Goal: Task Accomplishment & Management: Manage account settings

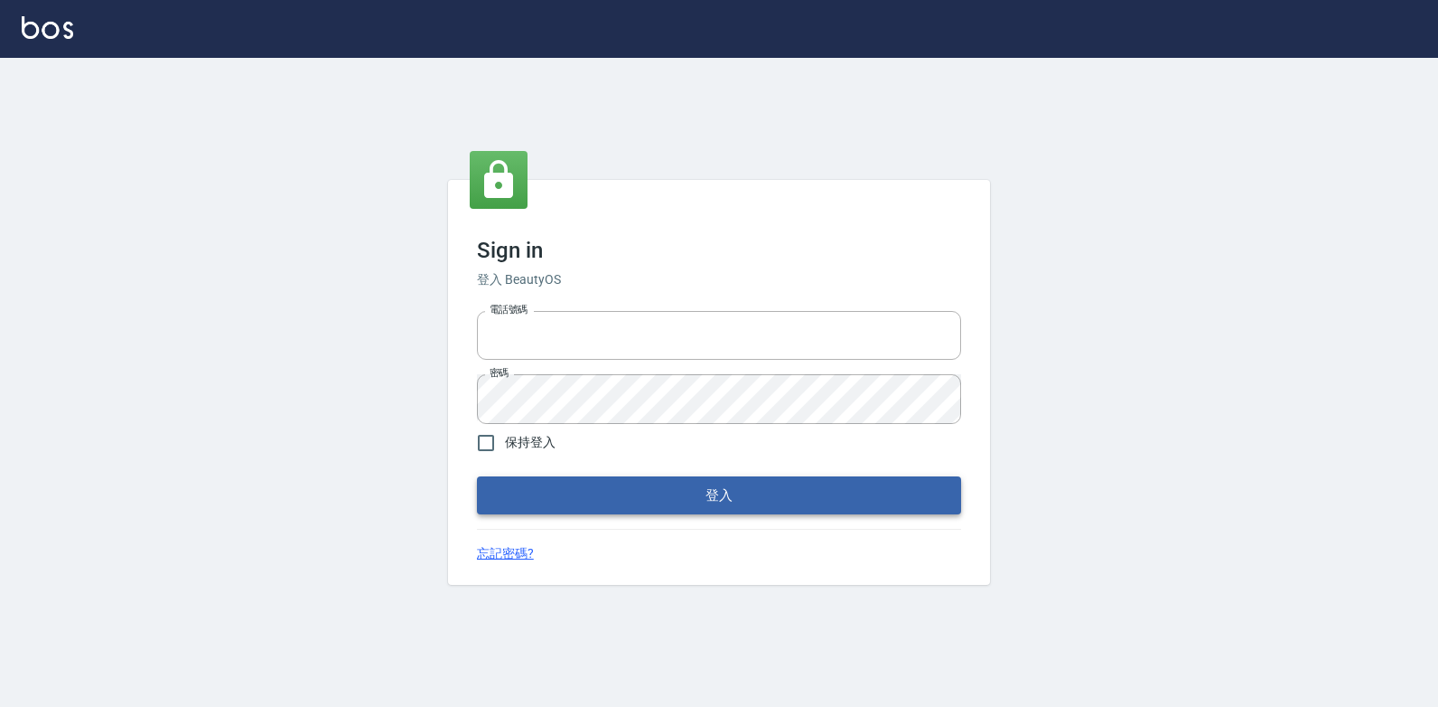
type input "047265856"
click at [544, 491] on button "登入" at bounding box center [719, 495] width 484 height 38
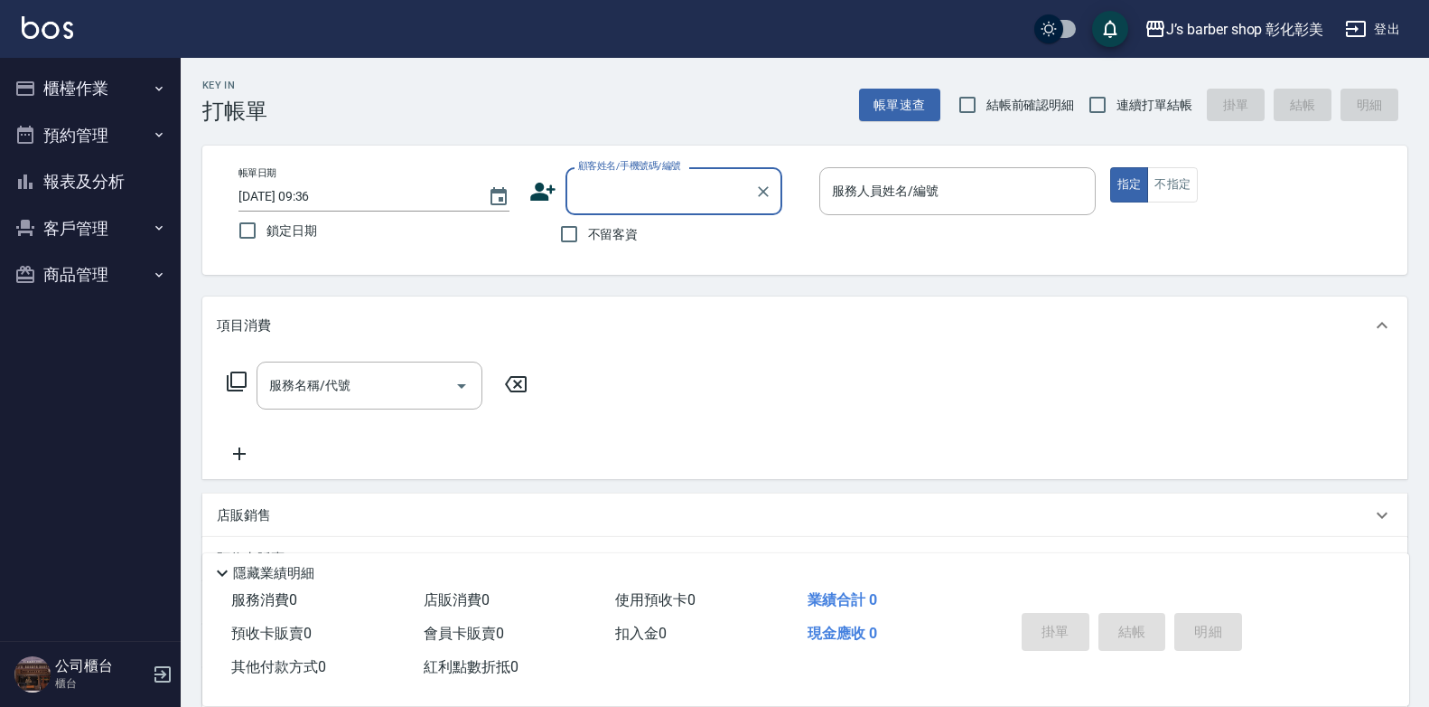
click at [77, 80] on button "櫃檯作業" at bounding box center [90, 88] width 166 height 47
click at [84, 76] on button "櫃檯作業" at bounding box center [90, 88] width 166 height 47
click at [84, 75] on button "櫃檯作業" at bounding box center [90, 88] width 166 height 47
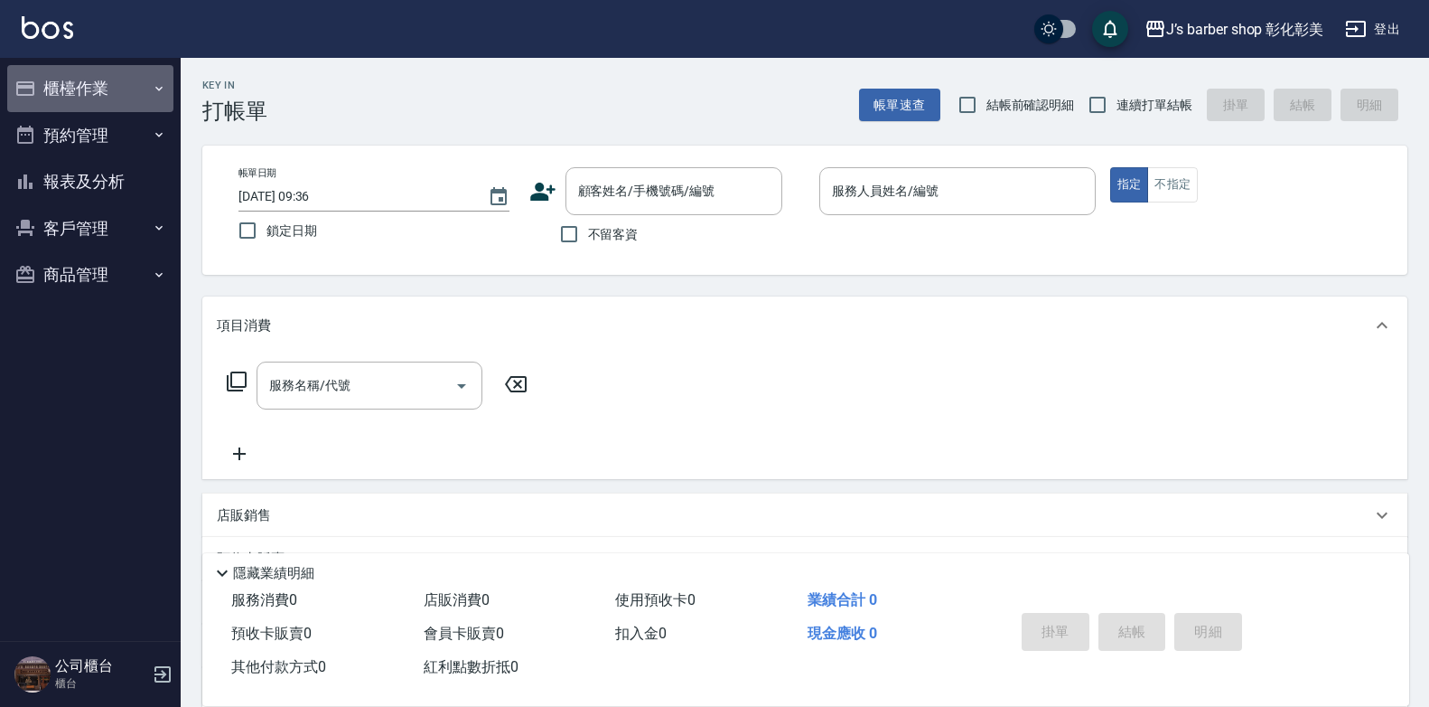
click at [98, 76] on button "櫃檯作業" at bounding box center [90, 88] width 166 height 47
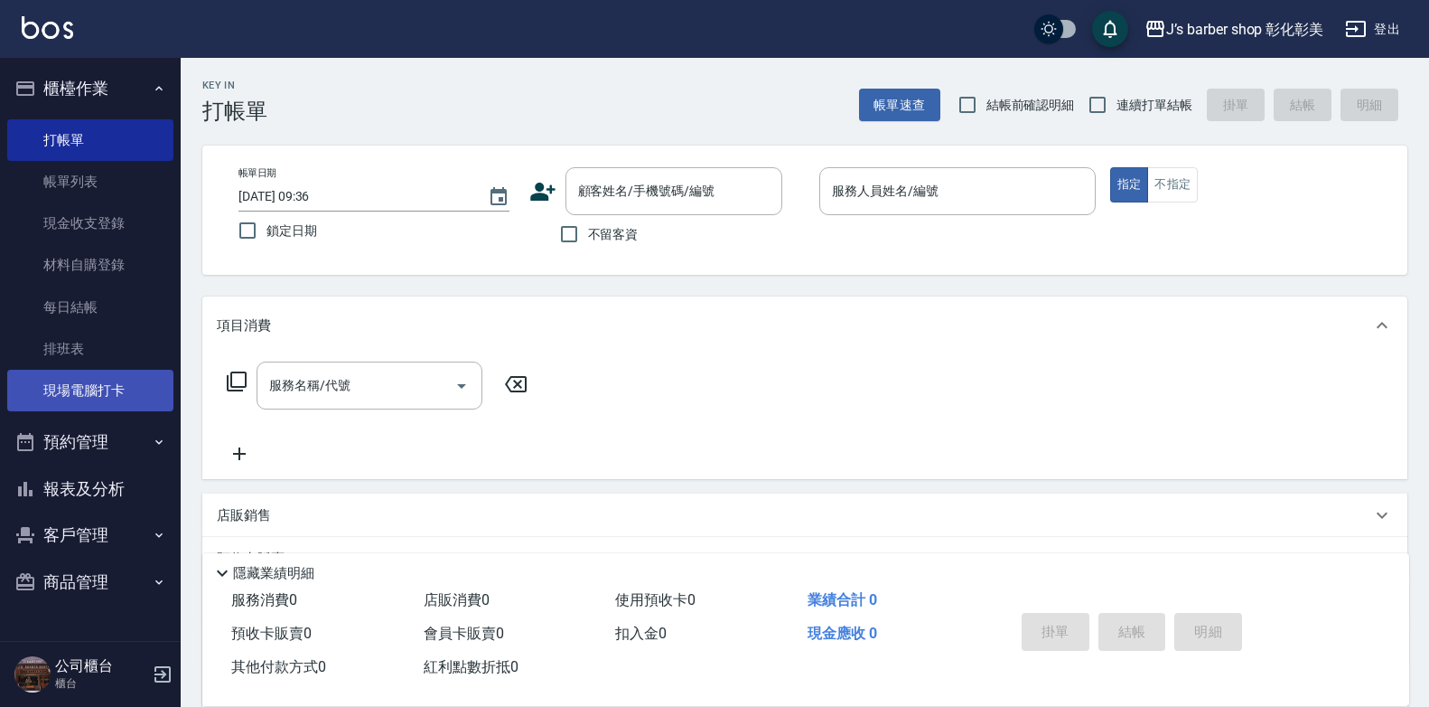
click at [118, 387] on link "現場電腦打卡" at bounding box center [90, 391] width 166 height 42
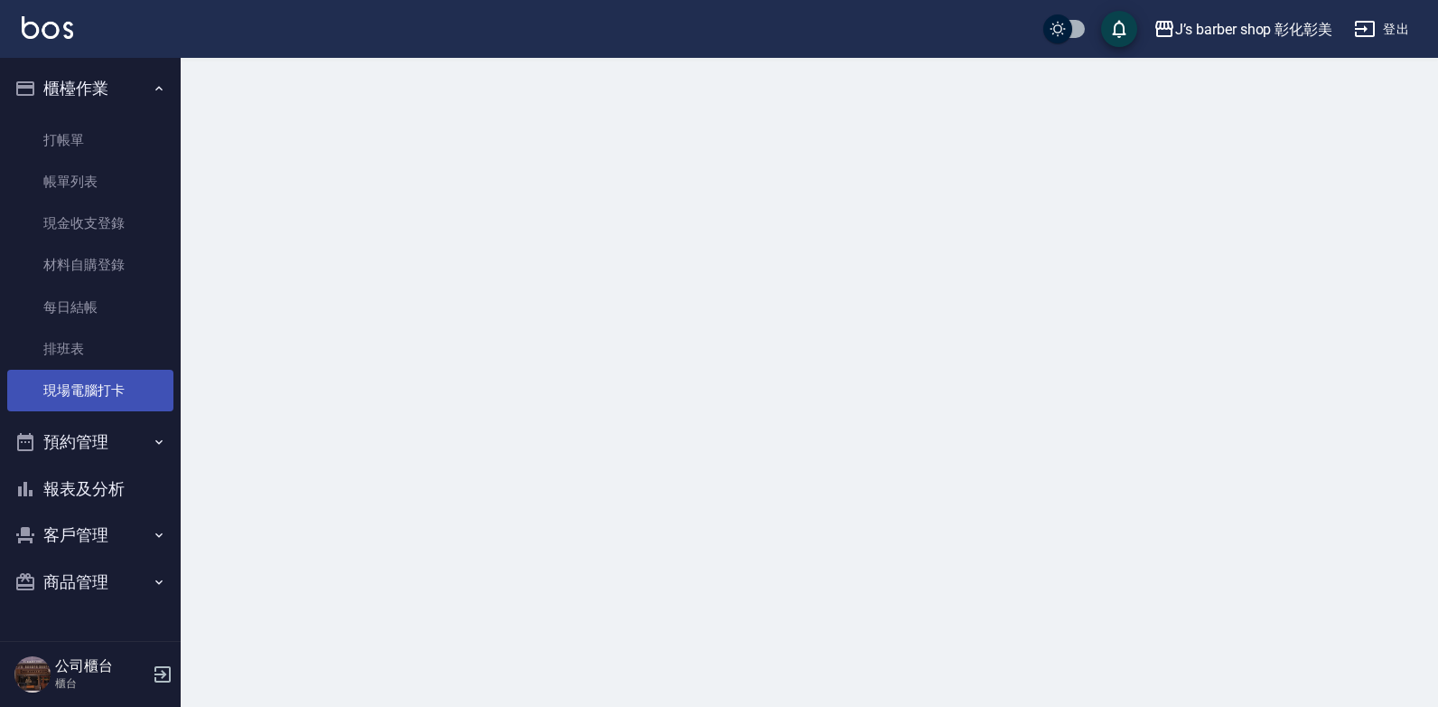
click at [118, 387] on link "現場電腦打卡" at bounding box center [90, 391] width 166 height 42
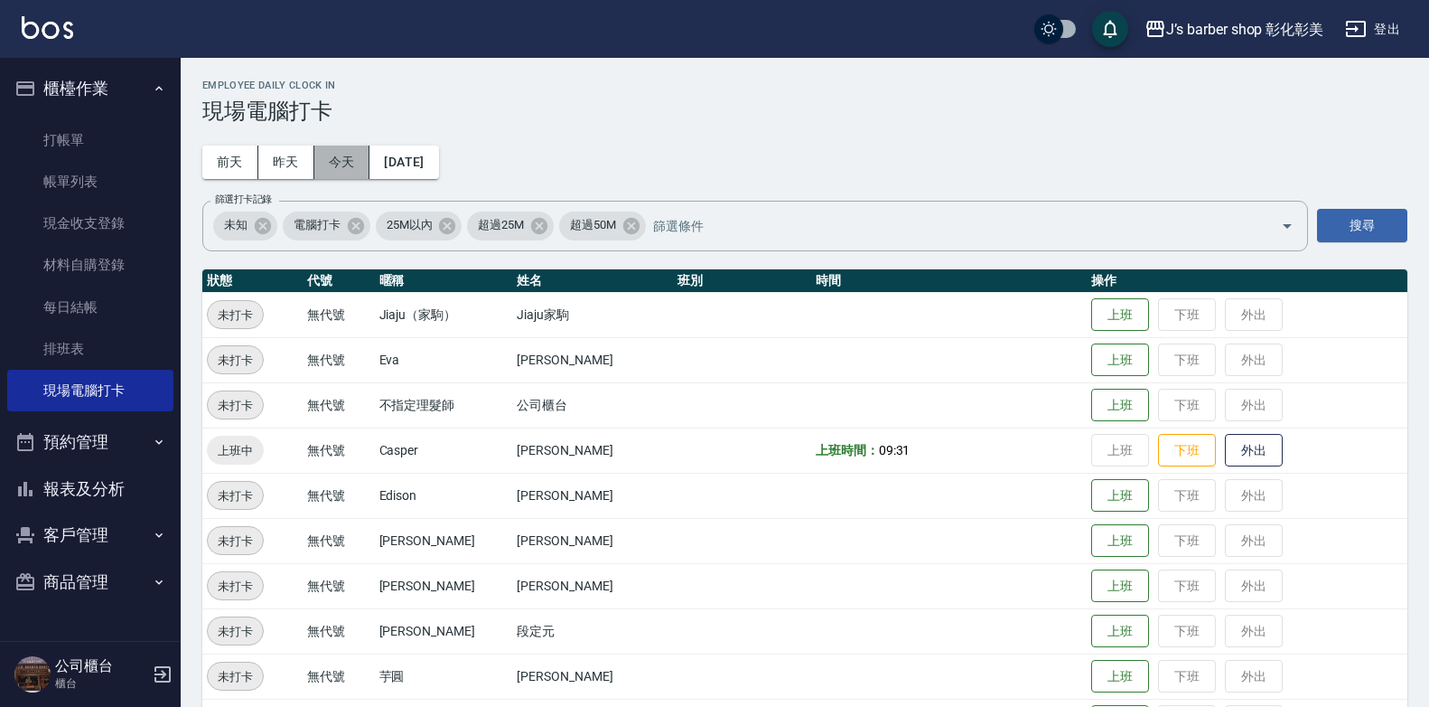
click at [347, 155] on button "今天" at bounding box center [342, 161] width 56 height 33
click at [118, 453] on button "預約管理" at bounding box center [90, 441] width 166 height 47
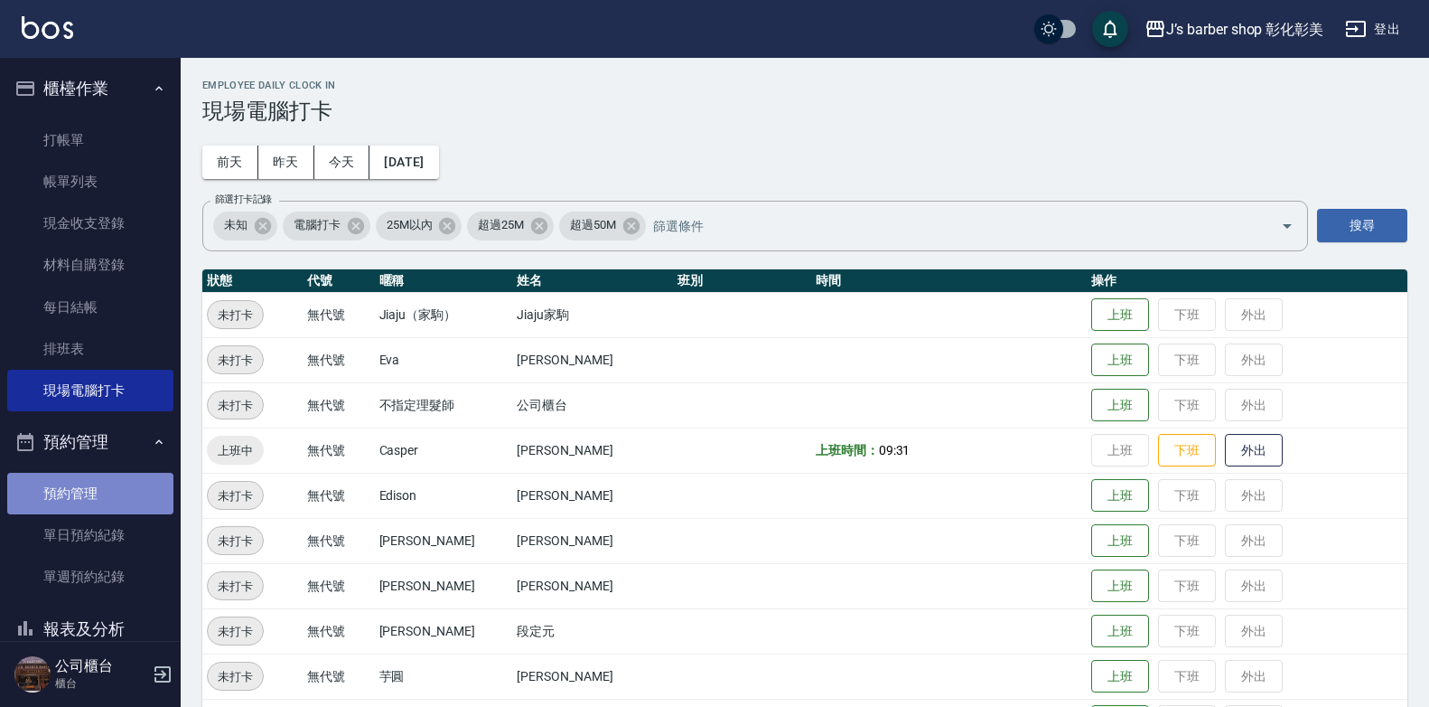
click at [118, 482] on link "預約管理" at bounding box center [90, 494] width 166 height 42
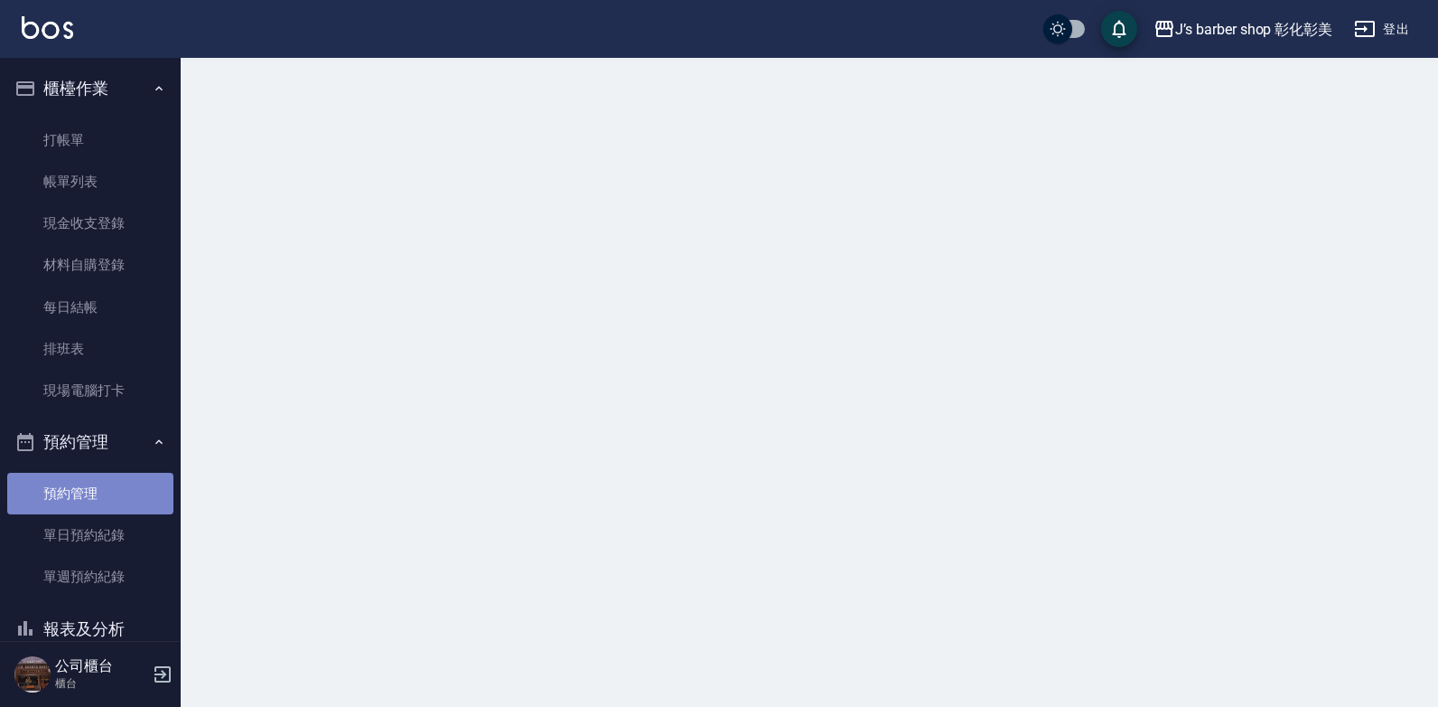
click at [118, 482] on link "預約管理" at bounding box center [90, 494] width 166 height 42
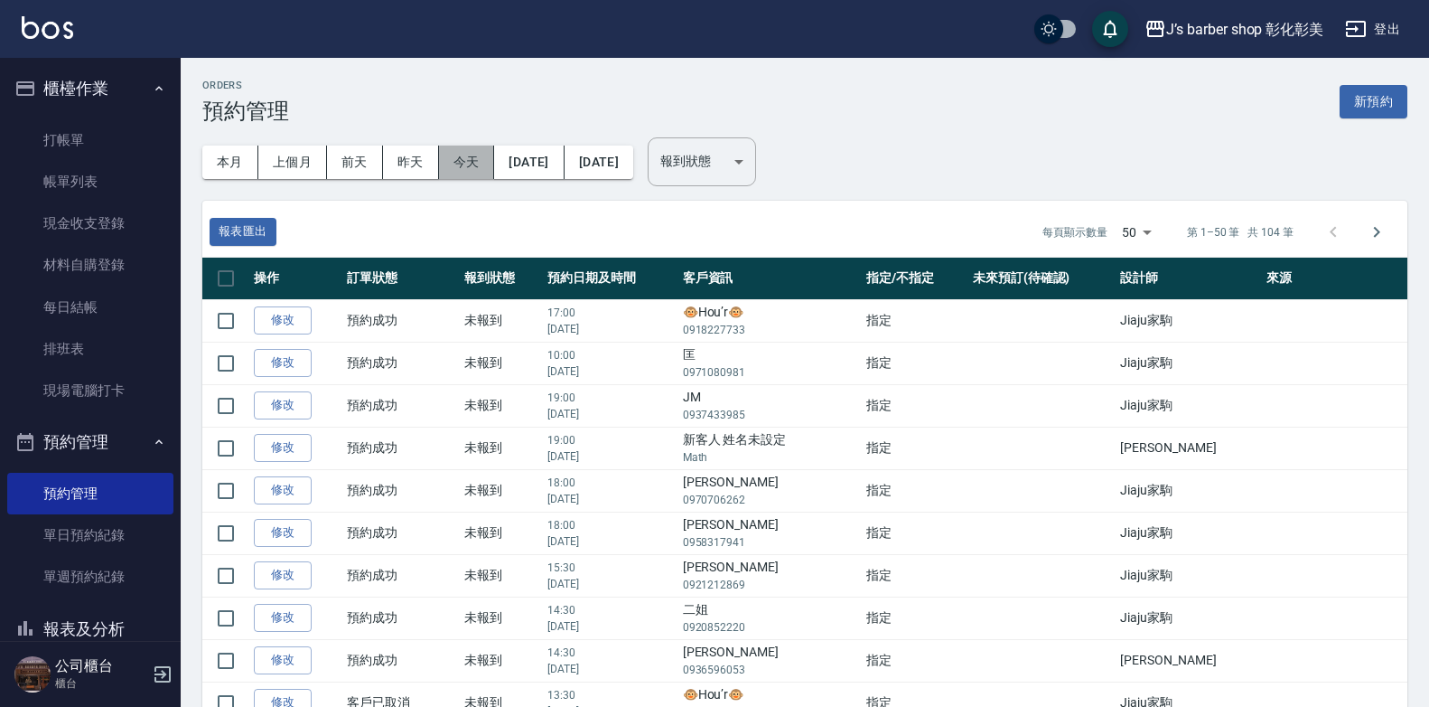
click at [473, 155] on button "今天" at bounding box center [467, 161] width 56 height 33
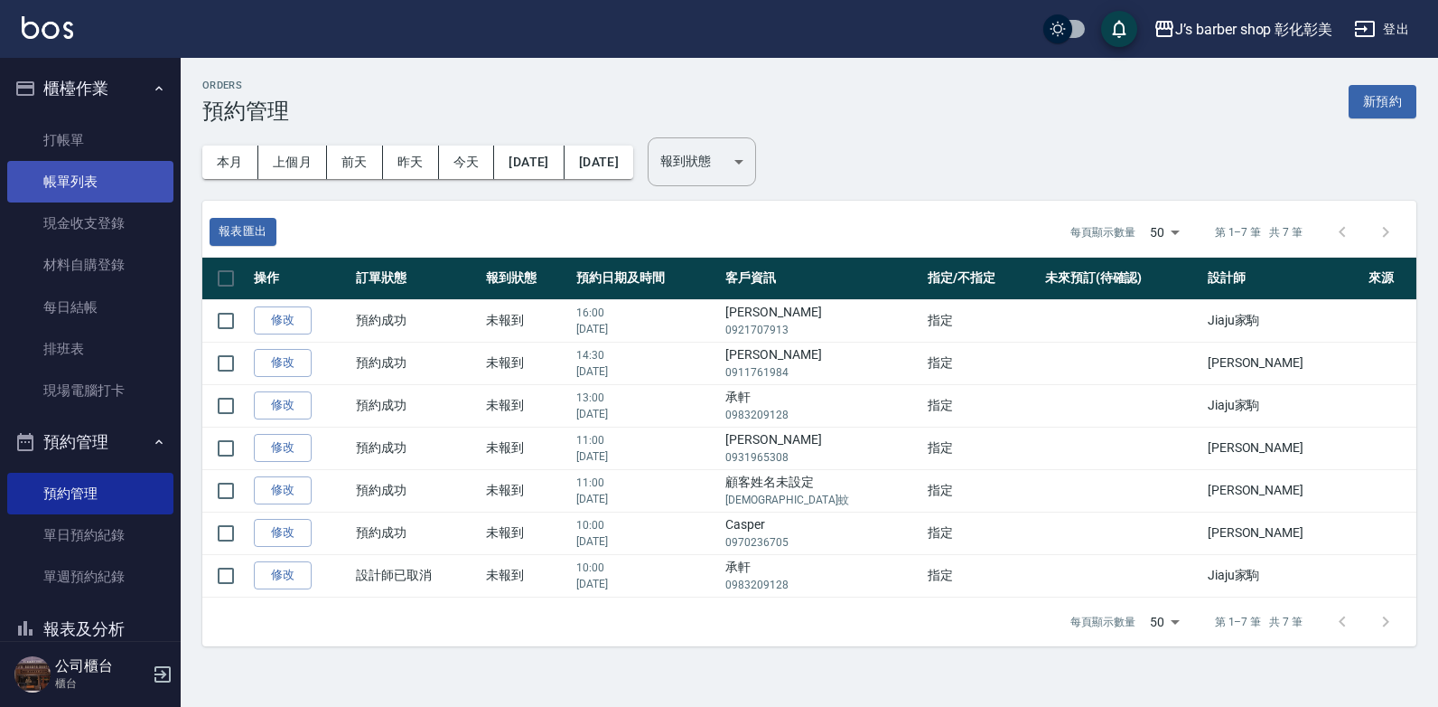
click at [98, 182] on link "帳單列表" at bounding box center [90, 182] width 166 height 42
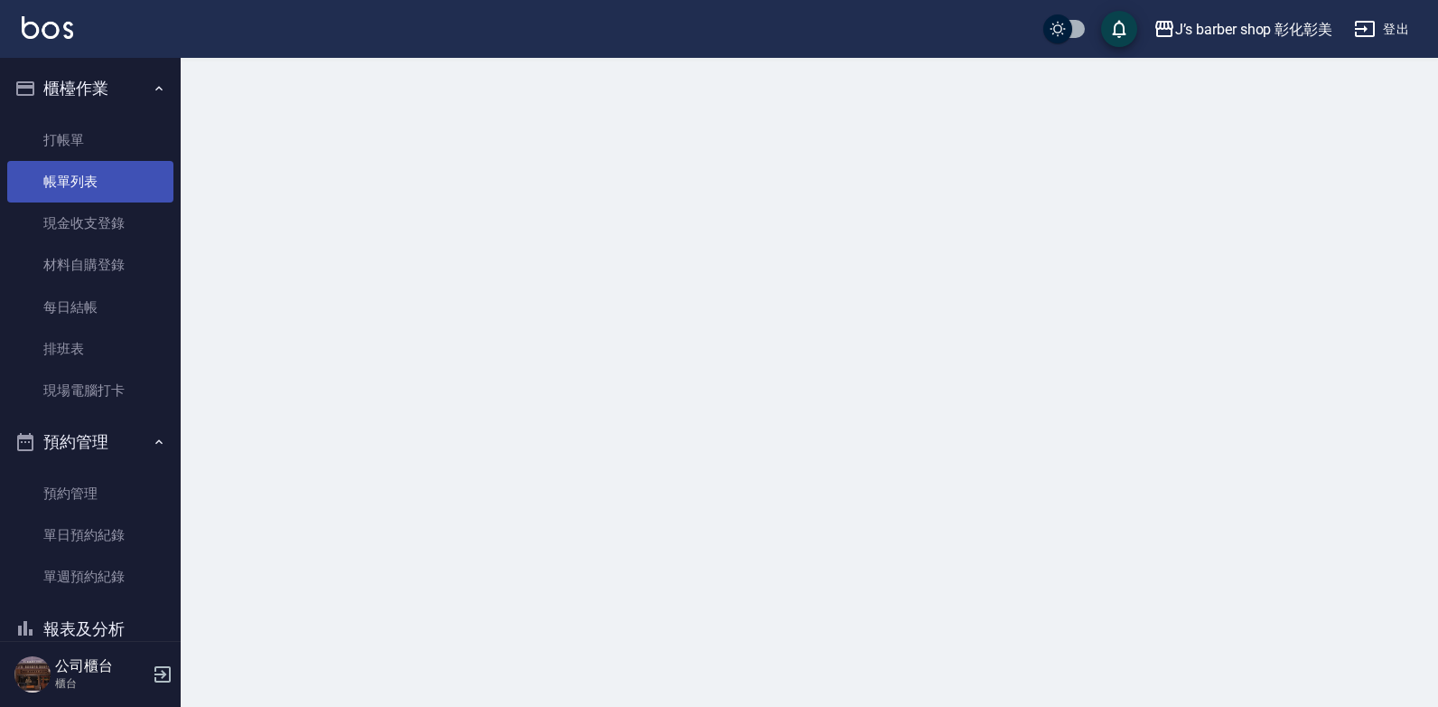
drag, startPoint x: 98, startPoint y: 182, endPoint x: 106, endPoint y: 175, distance: 10.3
click at [98, 181] on link "帳單列表" at bounding box center [90, 182] width 166 height 42
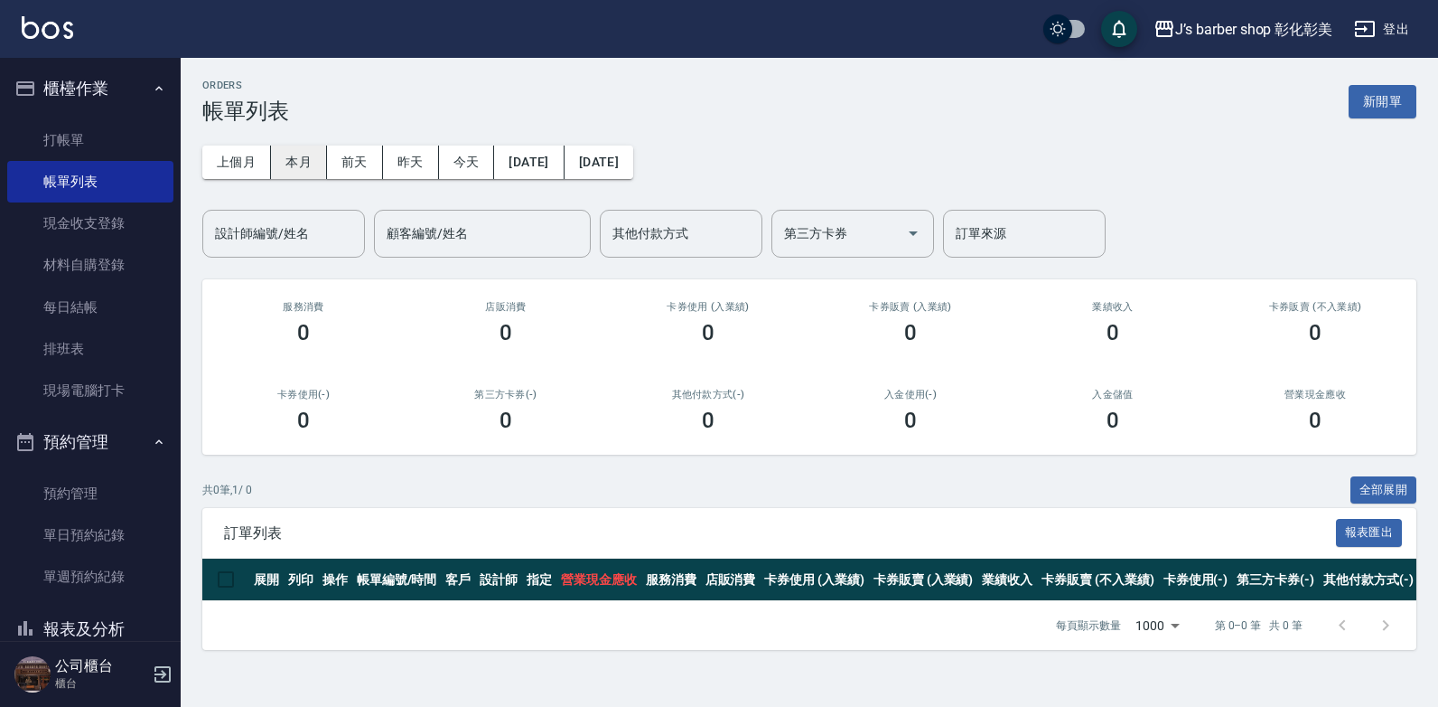
click at [295, 154] on button "本月" at bounding box center [299, 161] width 56 height 33
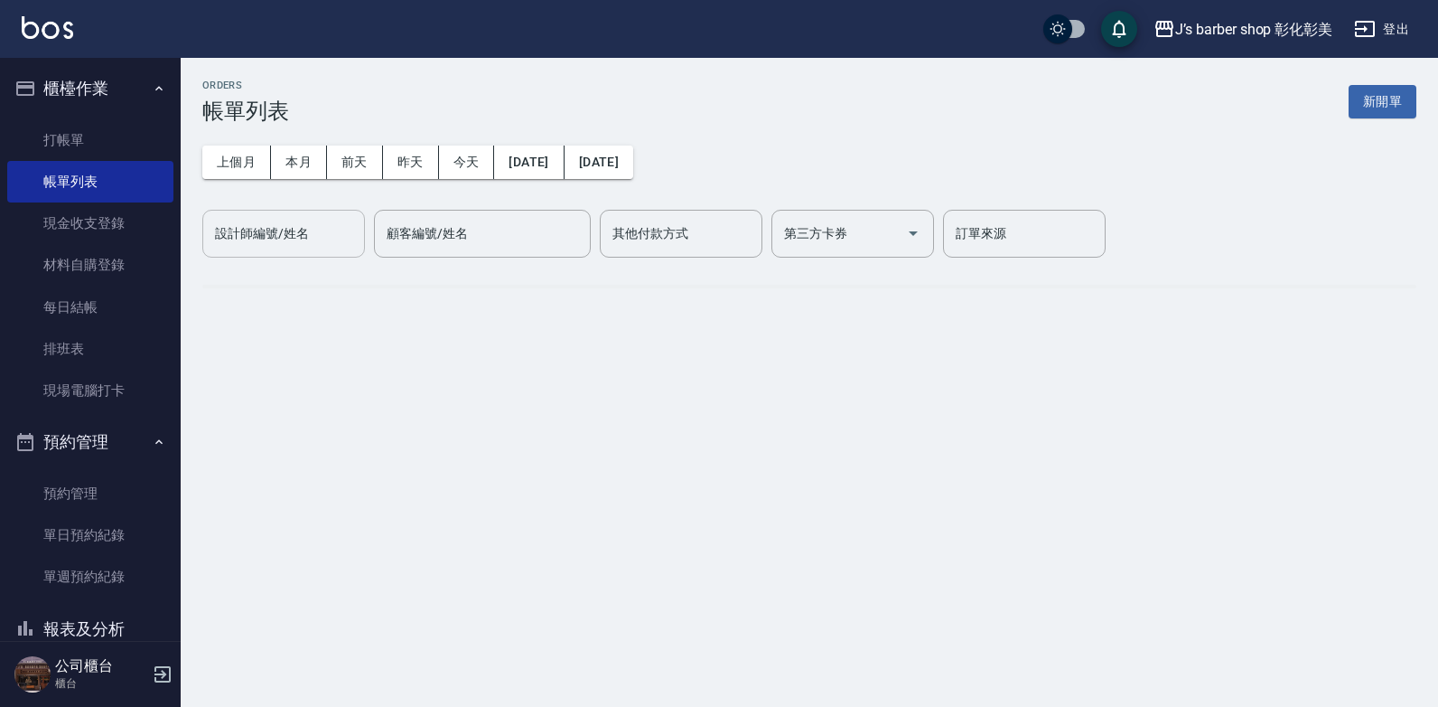
click at [287, 237] on div "設計師編號/姓名 設計師編號/姓名" at bounding box center [283, 234] width 163 height 48
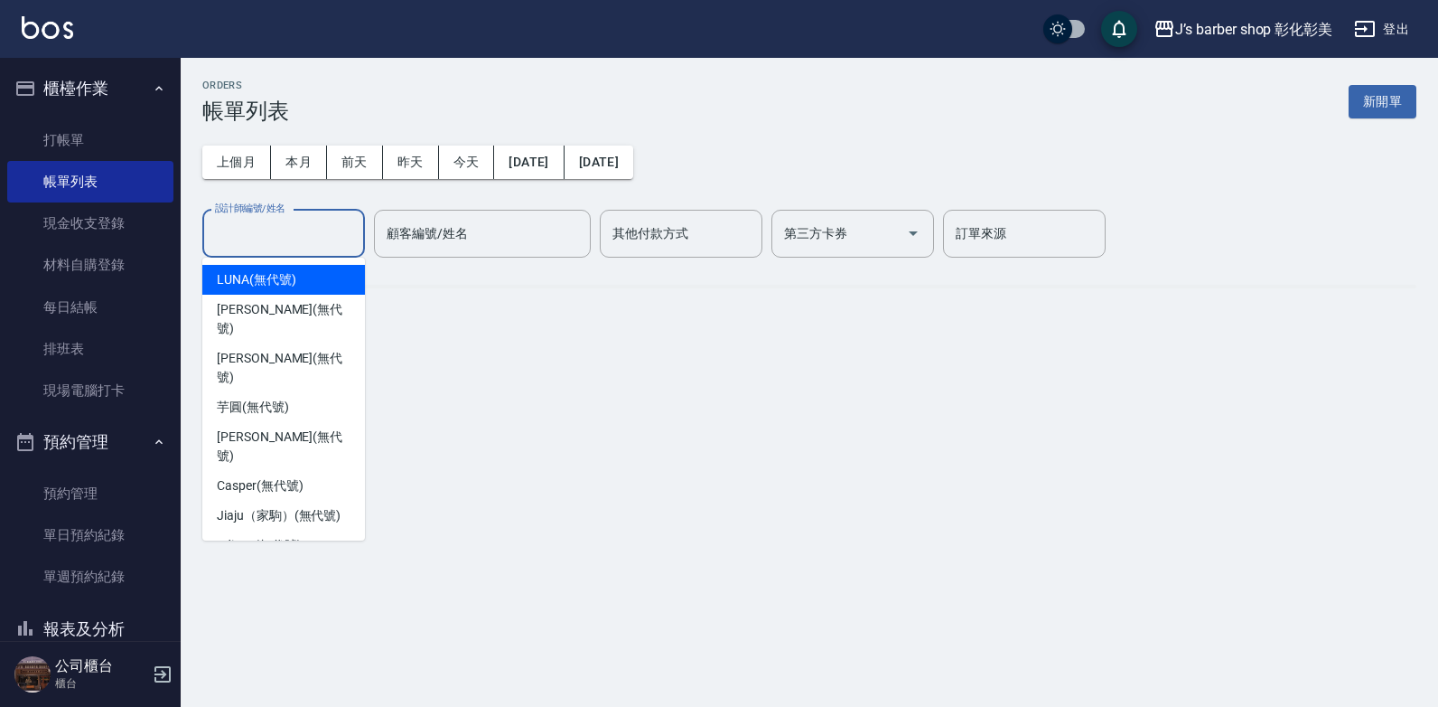
click at [287, 237] on div "設計師編號/姓名 設計師編號/姓名" at bounding box center [283, 234] width 163 height 48
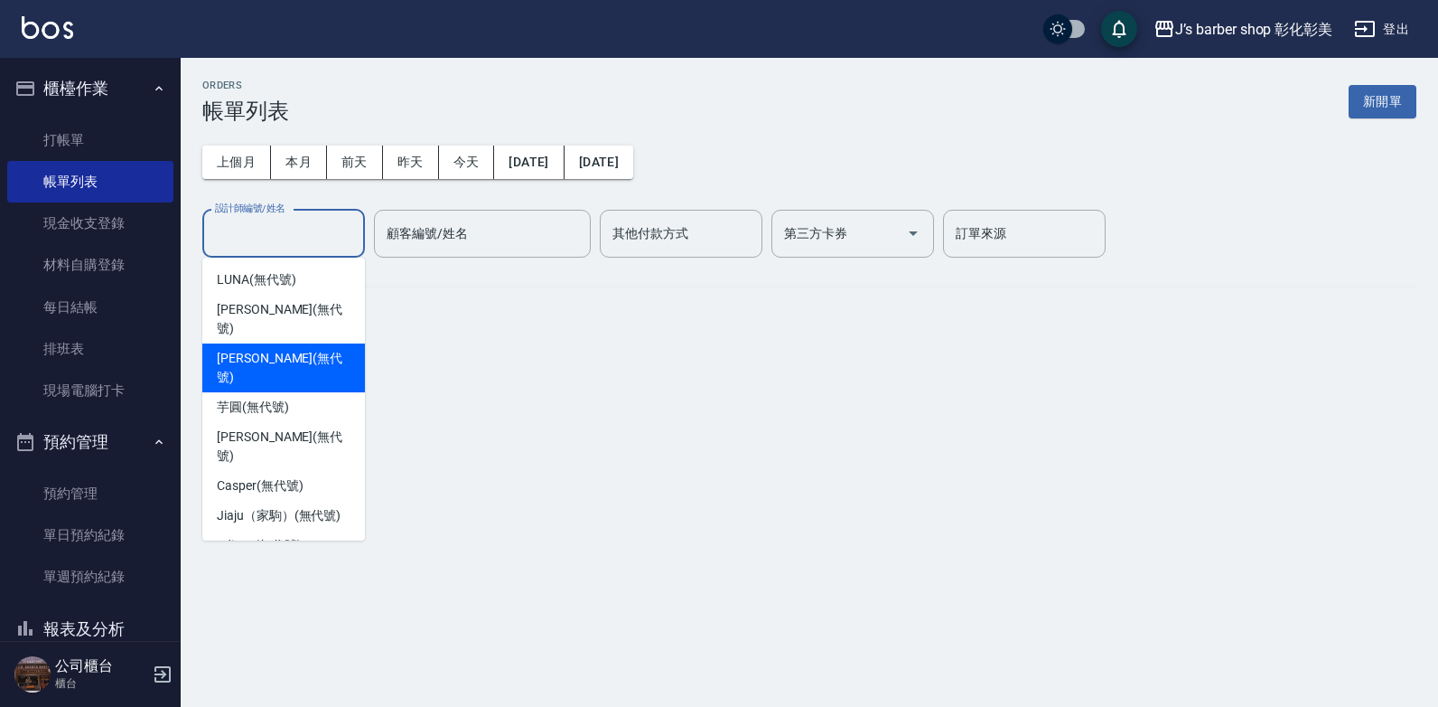
click at [282, 476] on span "Casper (無代號)" at bounding box center [260, 485] width 86 height 19
type input "Casper(無代號)"
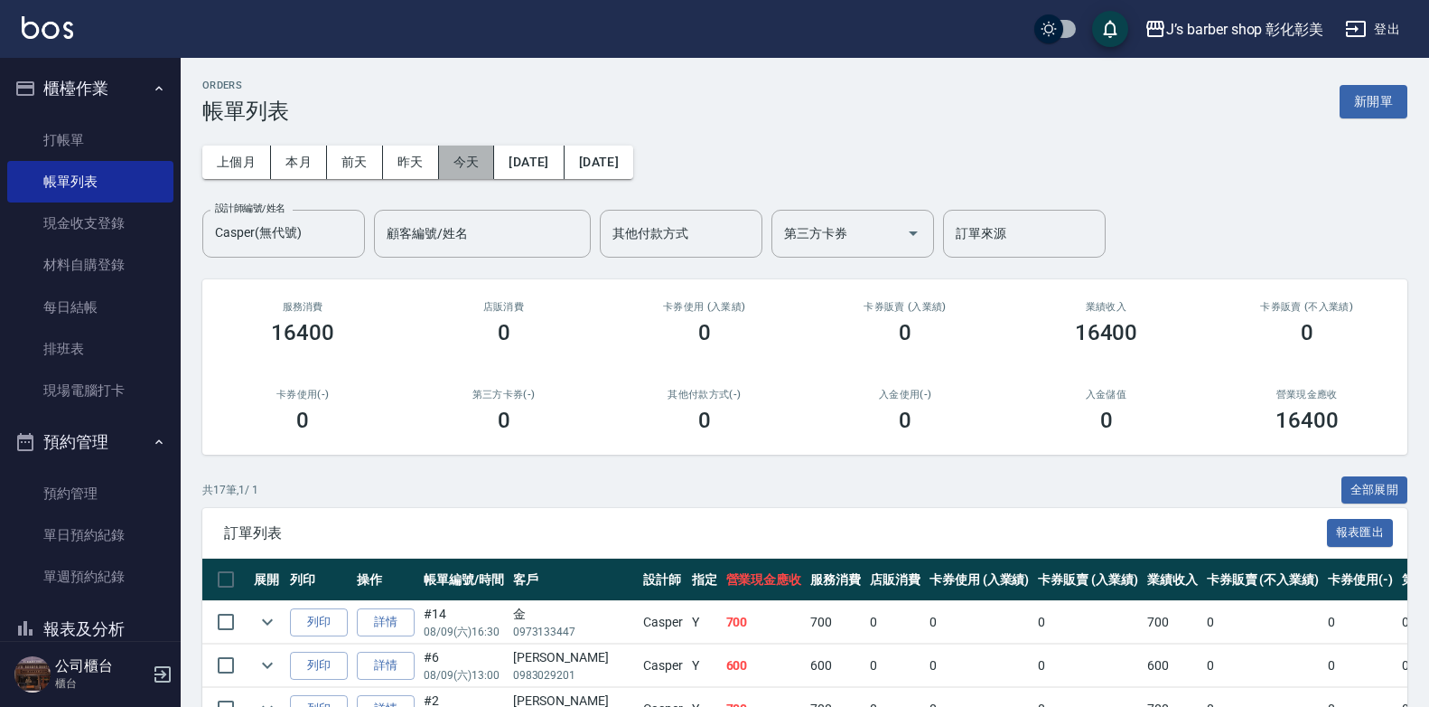
click at [459, 161] on button "今天" at bounding box center [467, 161] width 56 height 33
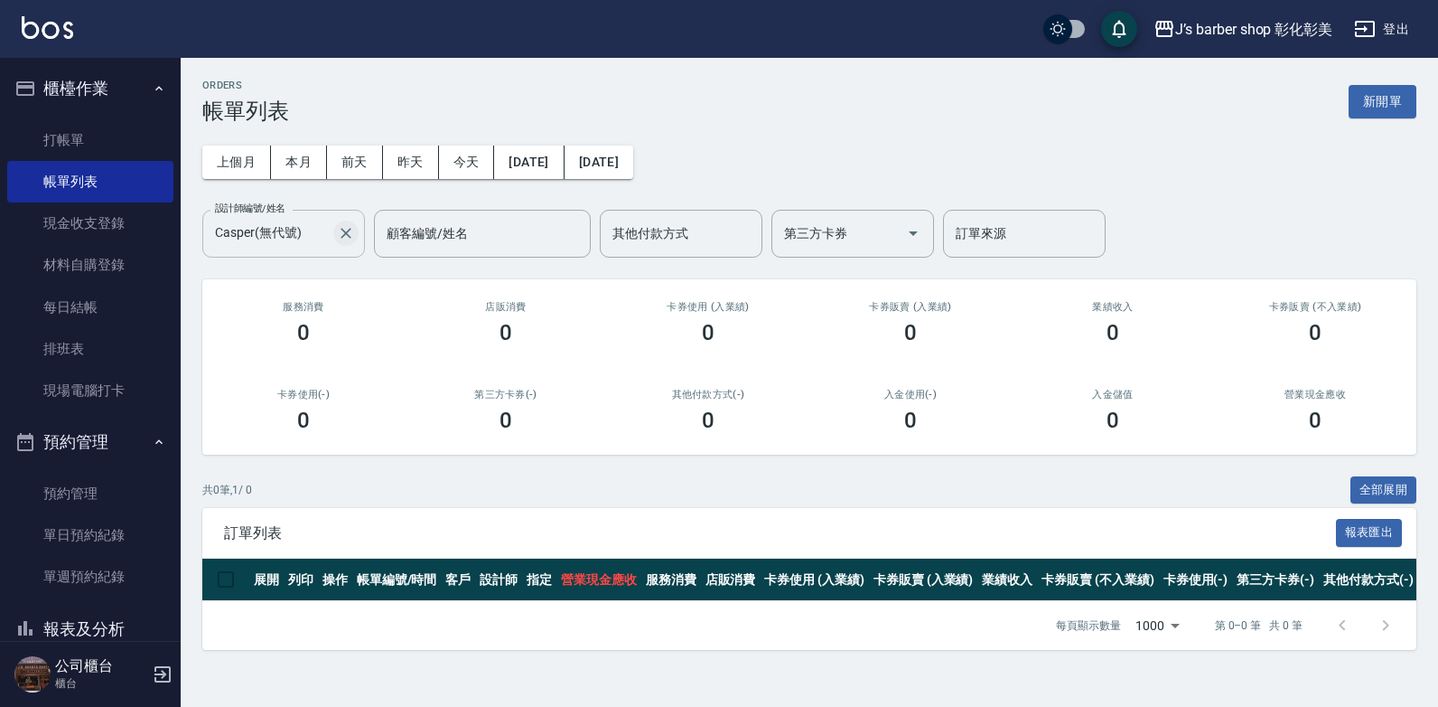
click at [353, 235] on icon "Clear" at bounding box center [346, 233] width 18 height 18
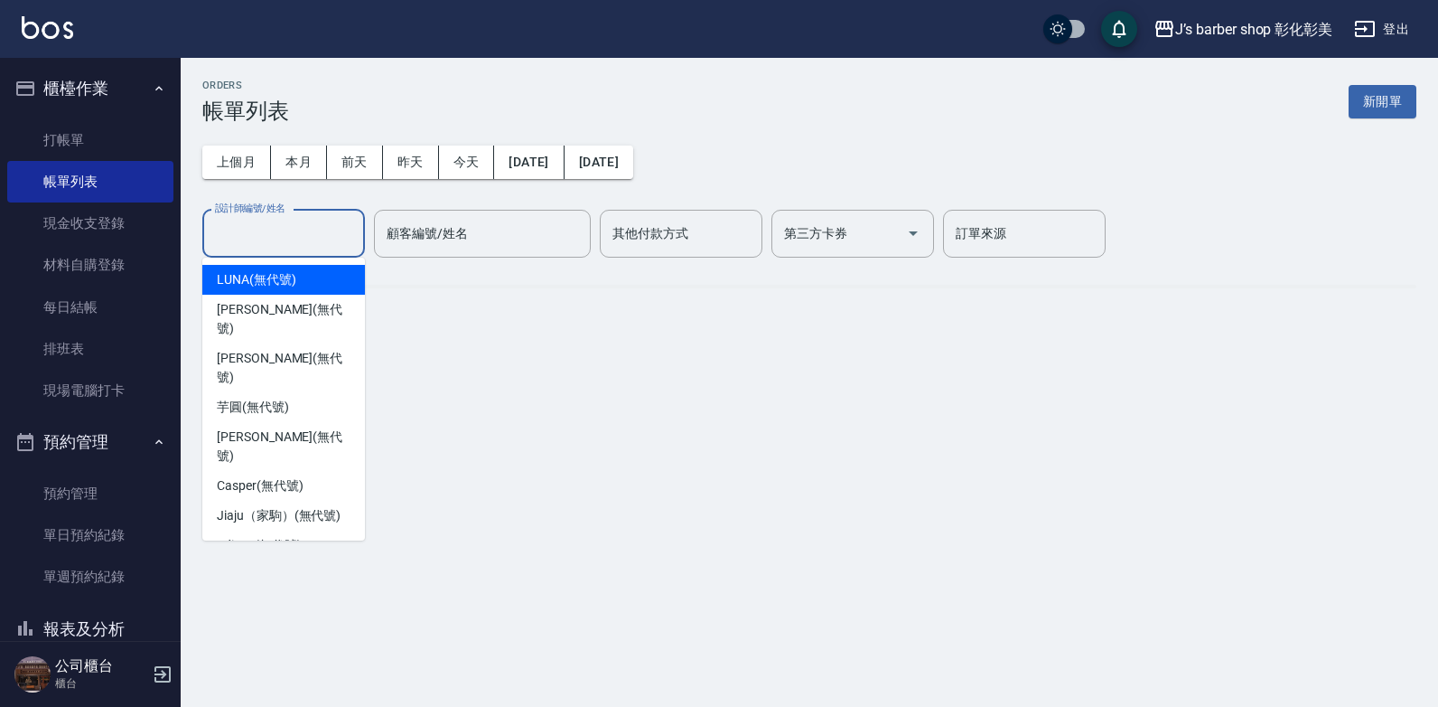
click at [353, 235] on input "設計師編號/姓名" at bounding box center [284, 234] width 146 height 32
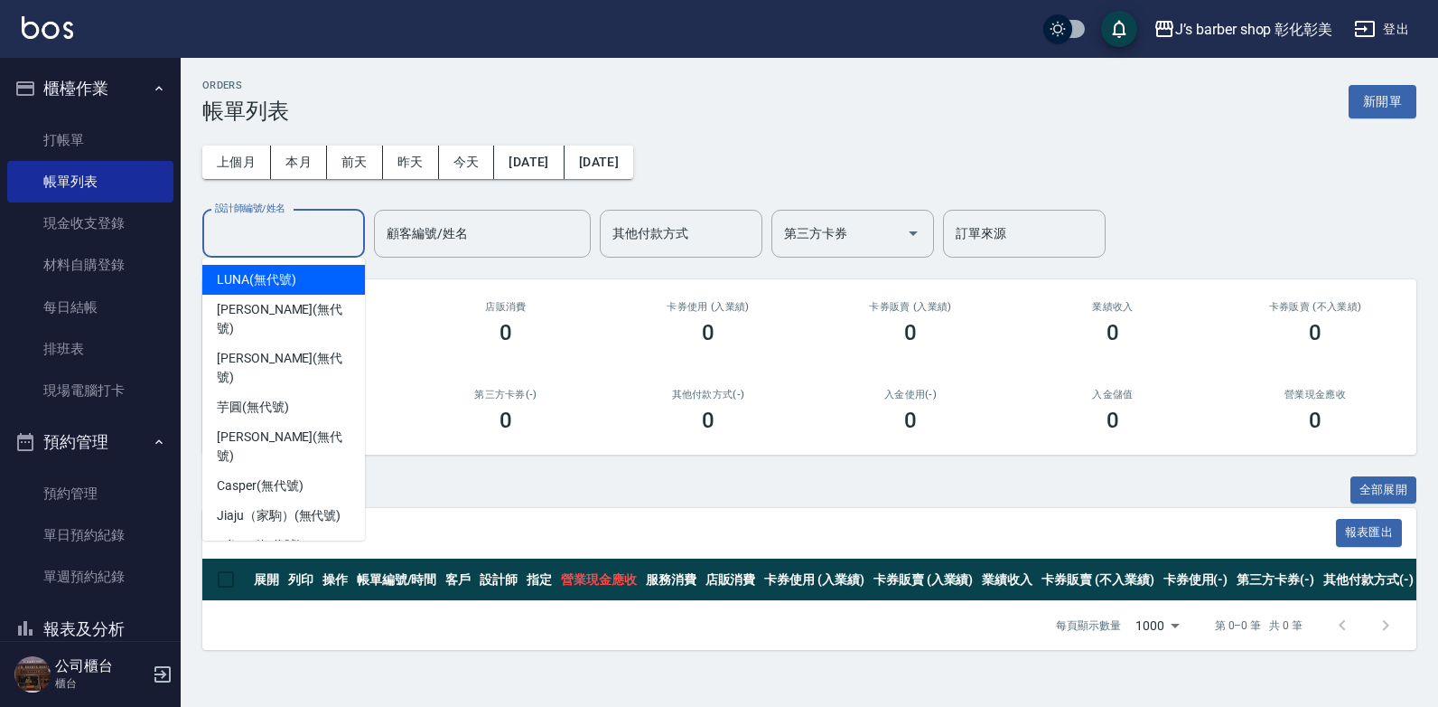
click at [437, 108] on div "ORDERS 帳單列表 新開單" at bounding box center [809, 102] width 1214 height 44
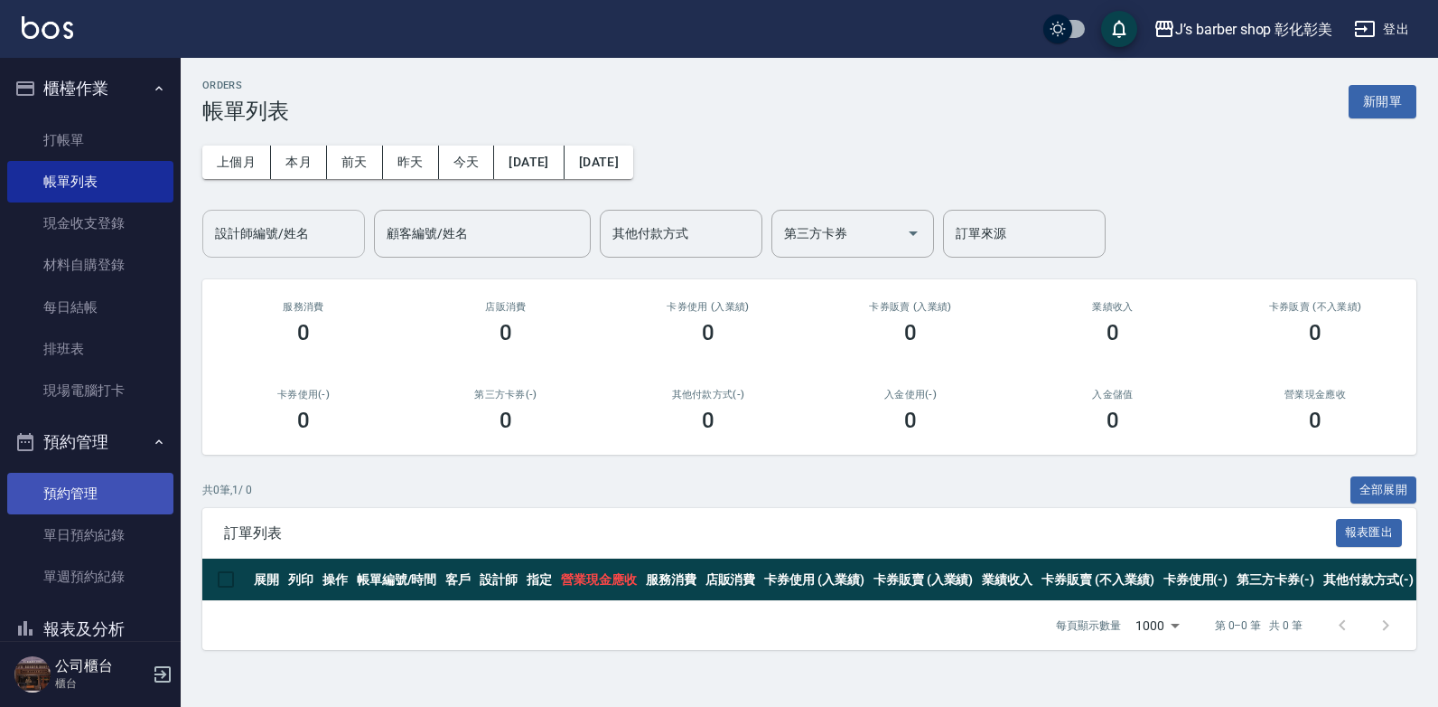
click at [90, 509] on link "預約管理" at bounding box center [90, 494] width 166 height 42
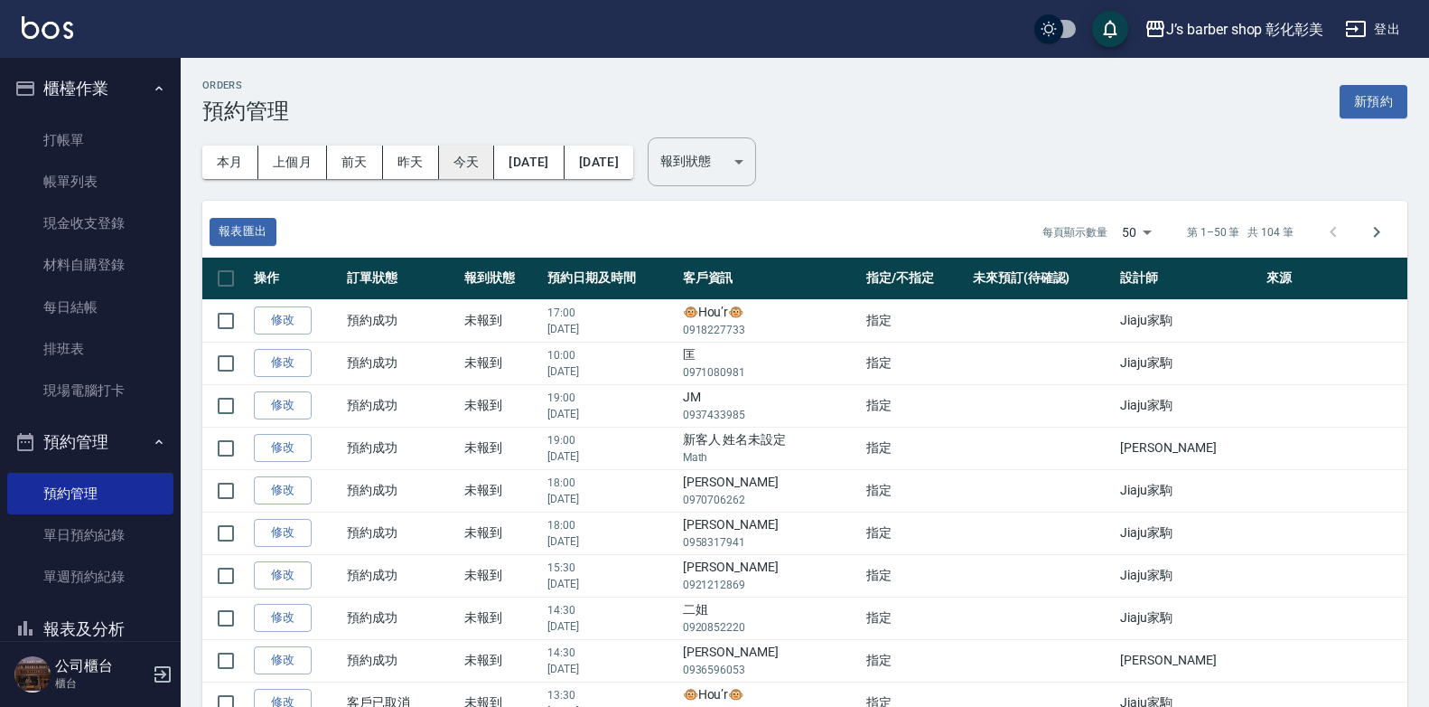
click at [454, 165] on button "今天" at bounding box center [467, 161] width 56 height 33
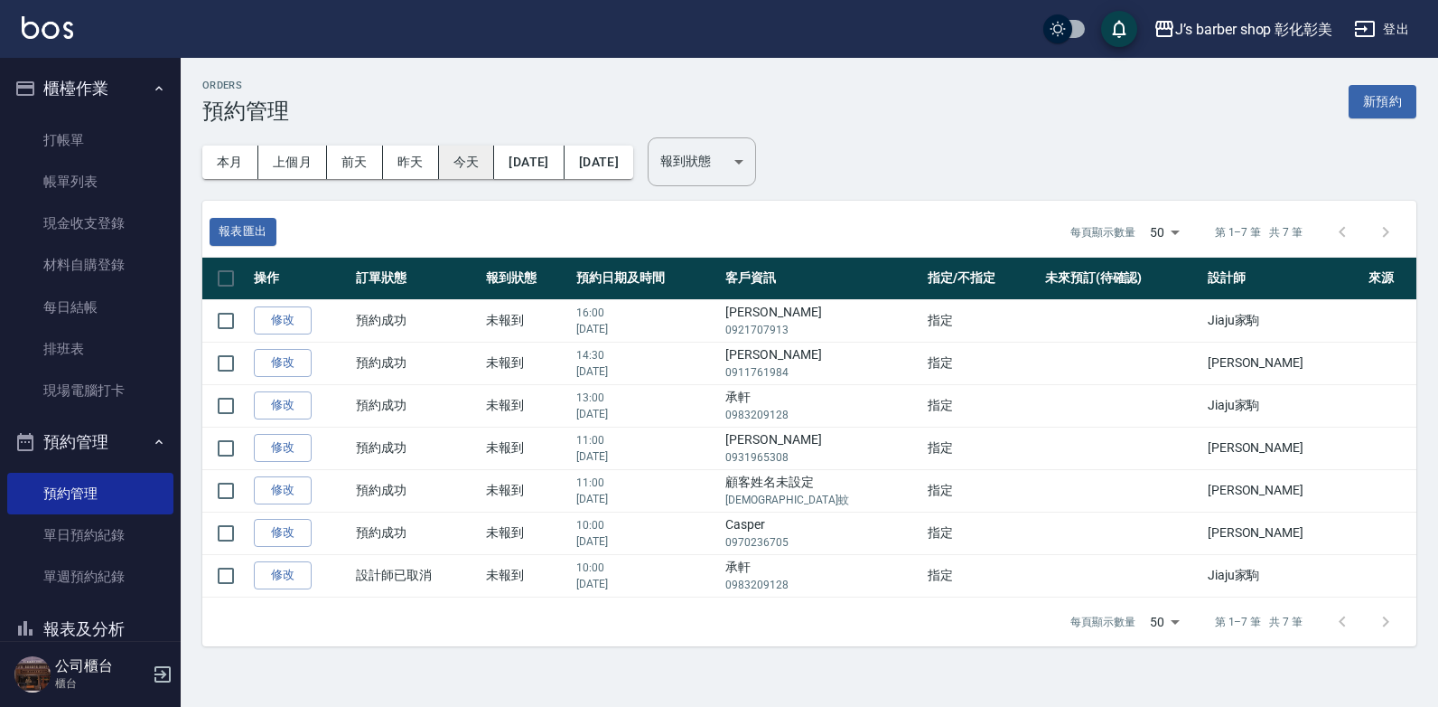
drag, startPoint x: 478, startPoint y: 161, endPoint x: 558, endPoint y: 158, distance: 80.5
click at [558, 158] on button "[DATE]" at bounding box center [529, 161] width 70 height 33
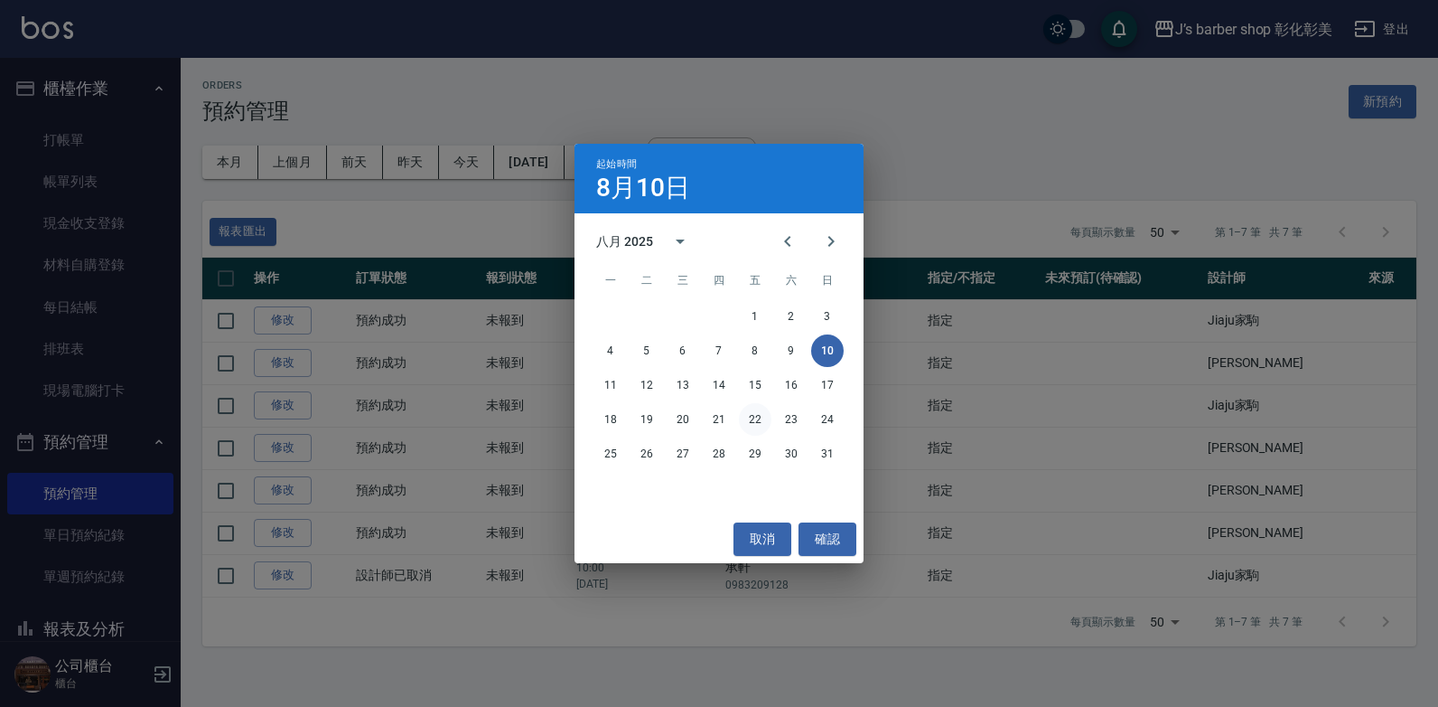
click at [755, 419] on button "22" at bounding box center [755, 419] width 33 height 33
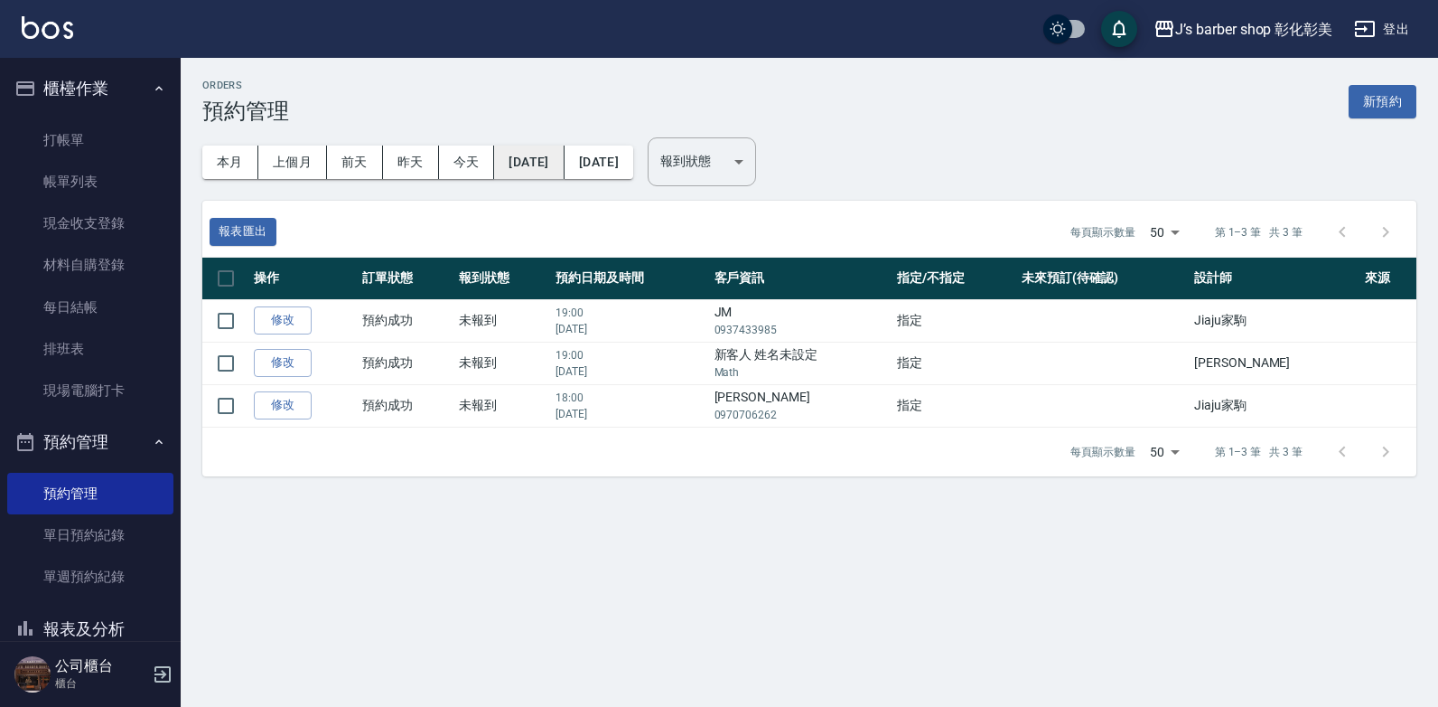
click at [535, 163] on button "[DATE]" at bounding box center [529, 161] width 70 height 33
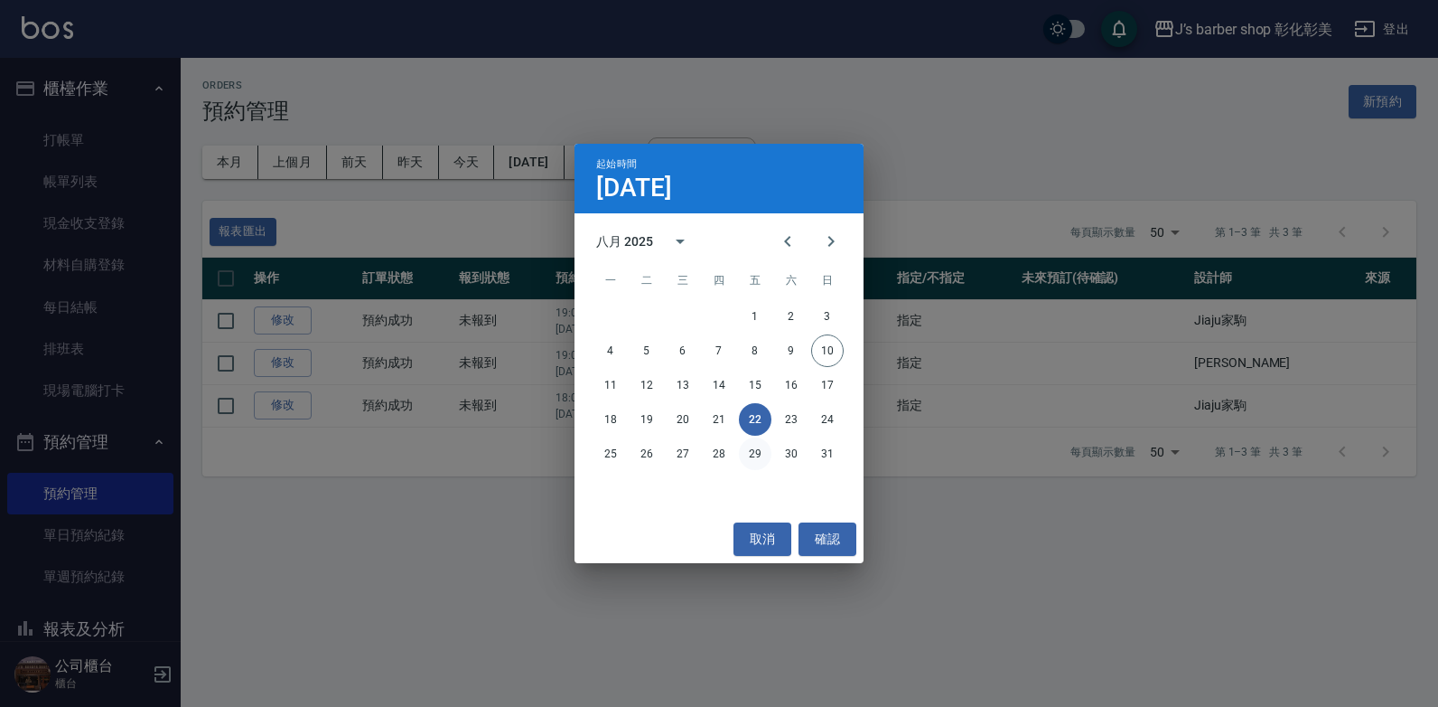
click at [763, 454] on button "29" at bounding box center [755, 453] width 33 height 33
click at [763, 454] on div "Orders 預約管理 新預約 本月 上個月 [DATE] [DATE] [DATE] [DATE] [DATE] 報到狀態 ​ 報到狀態 報表匯出 每頁顯示…" at bounding box center [719, 353] width 1438 height 707
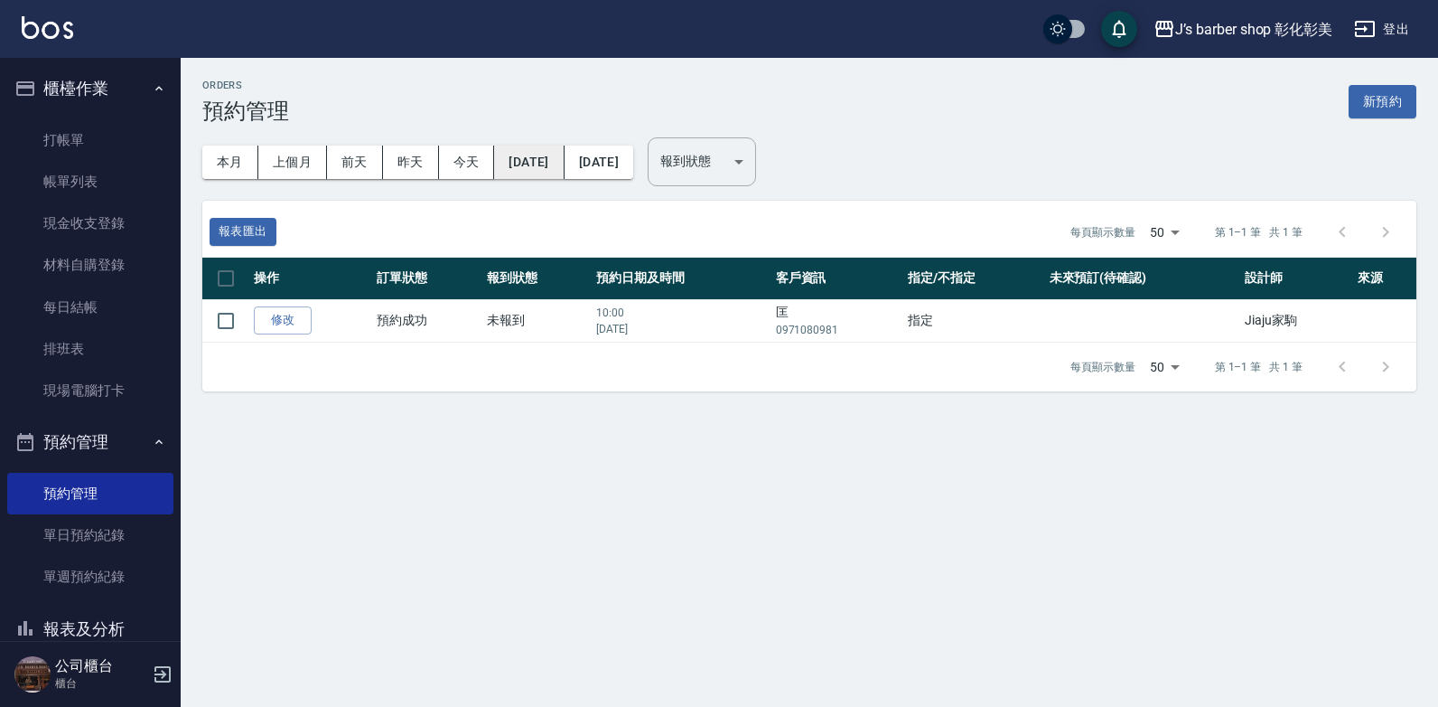
click at [533, 165] on button "[DATE]" at bounding box center [529, 161] width 70 height 33
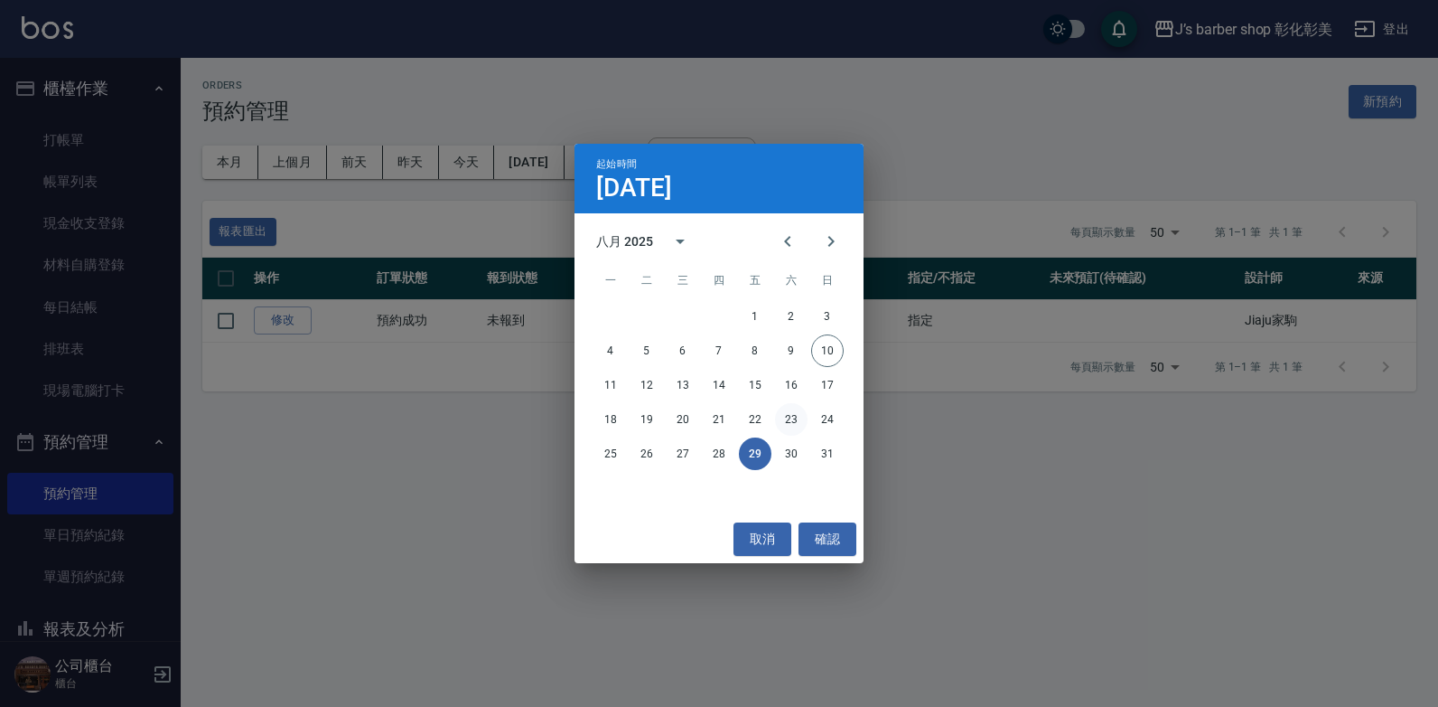
click at [783, 424] on button "23" at bounding box center [791, 419] width 33 height 33
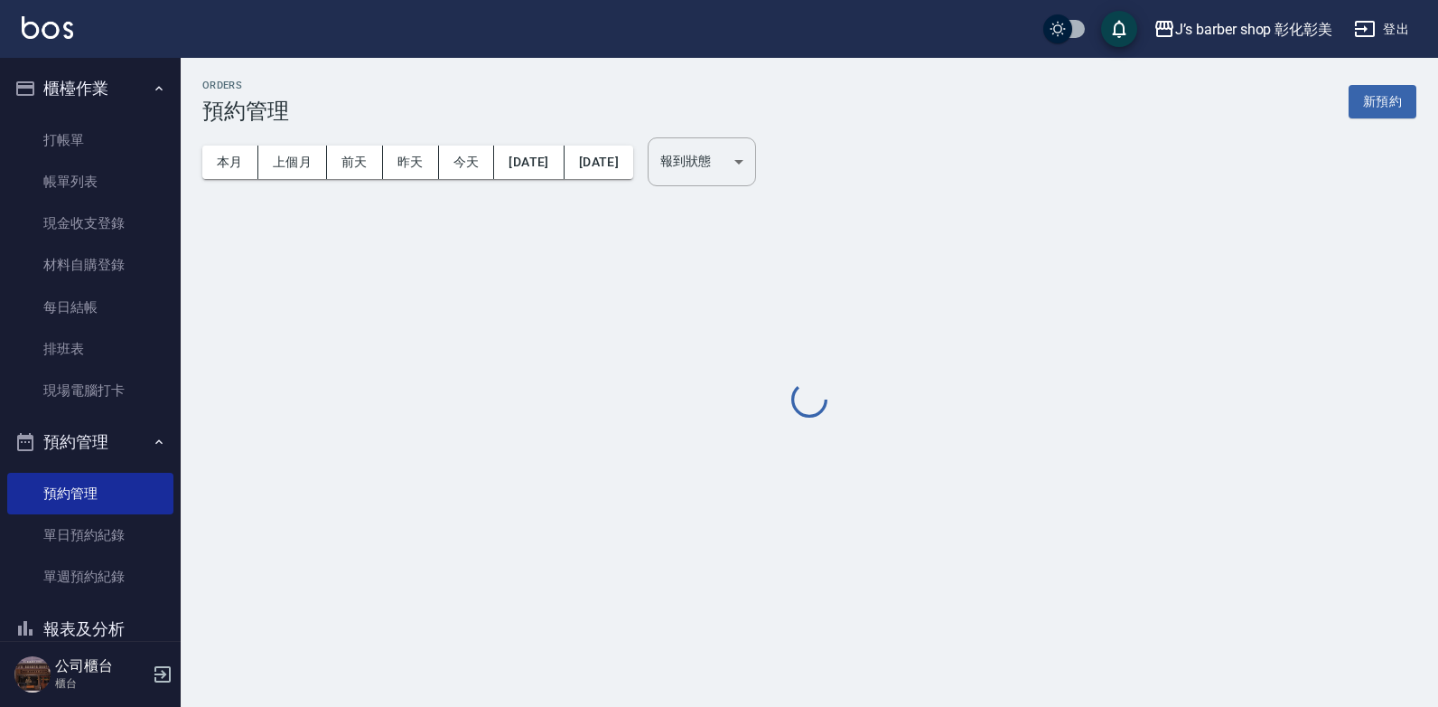
click at [783, 424] on div "Orders 預約管理 新預約 本月 上個月 [DATE] [DATE] [DATE] [DATE] [DATE] 報到狀態 ​ 報到狀態" at bounding box center [810, 250] width 1258 height 385
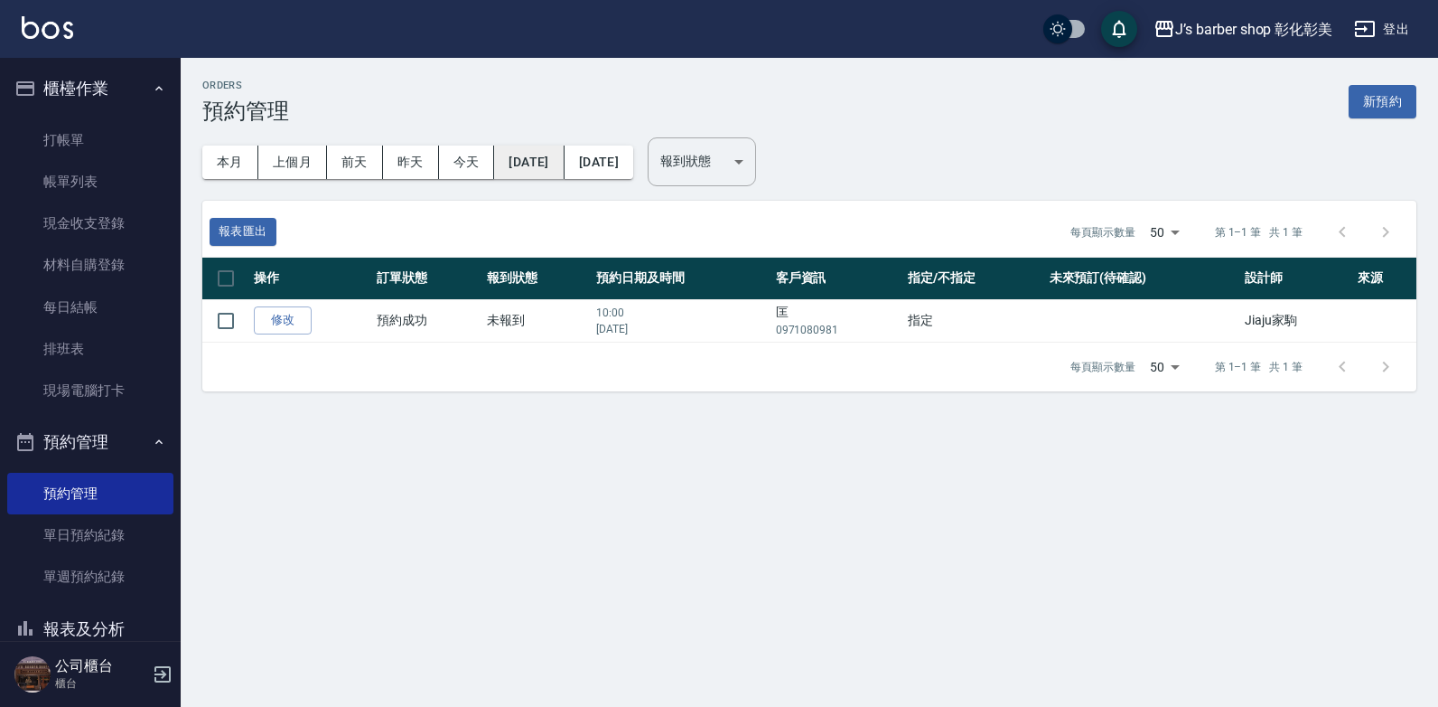
click at [556, 161] on button "[DATE]" at bounding box center [529, 161] width 70 height 33
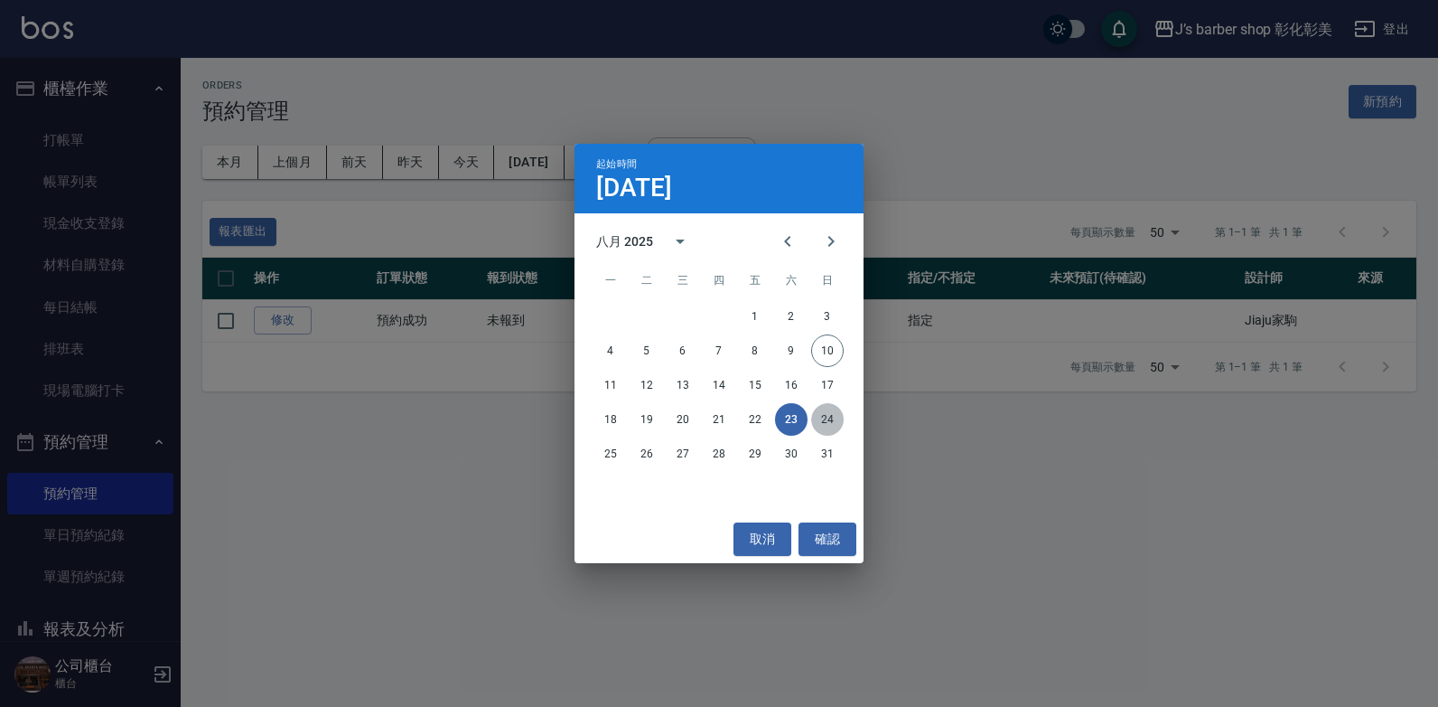
click at [823, 417] on button "24" at bounding box center [827, 419] width 33 height 33
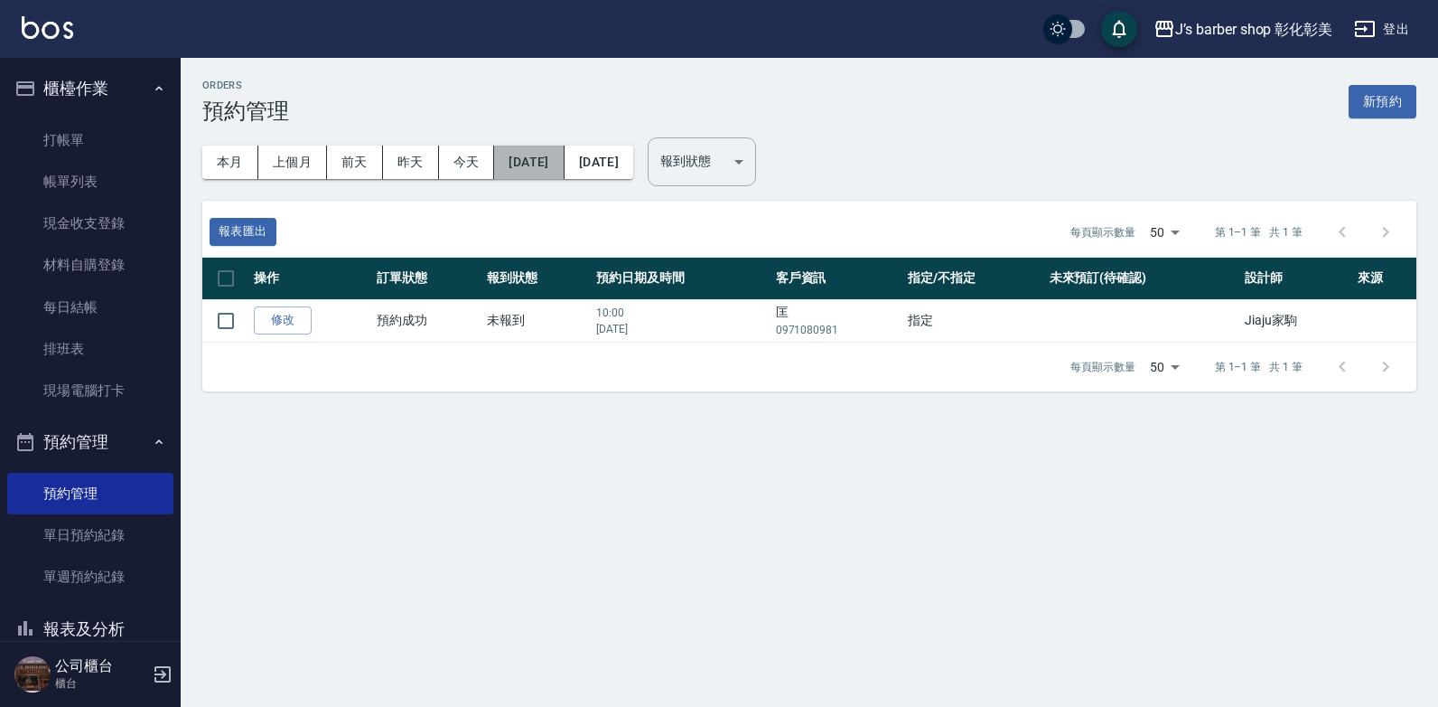
click at [534, 161] on button "[DATE]" at bounding box center [529, 161] width 70 height 33
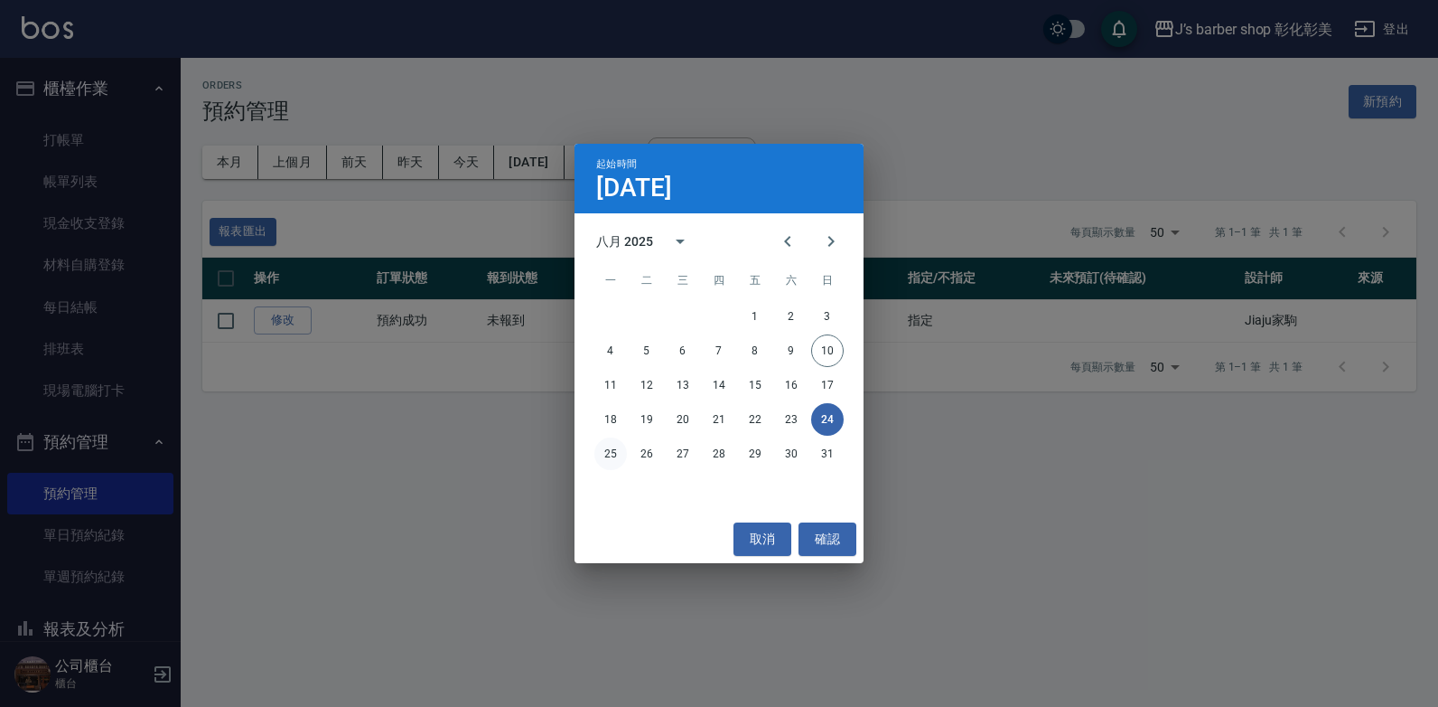
click at [618, 450] on button "25" at bounding box center [610, 453] width 33 height 33
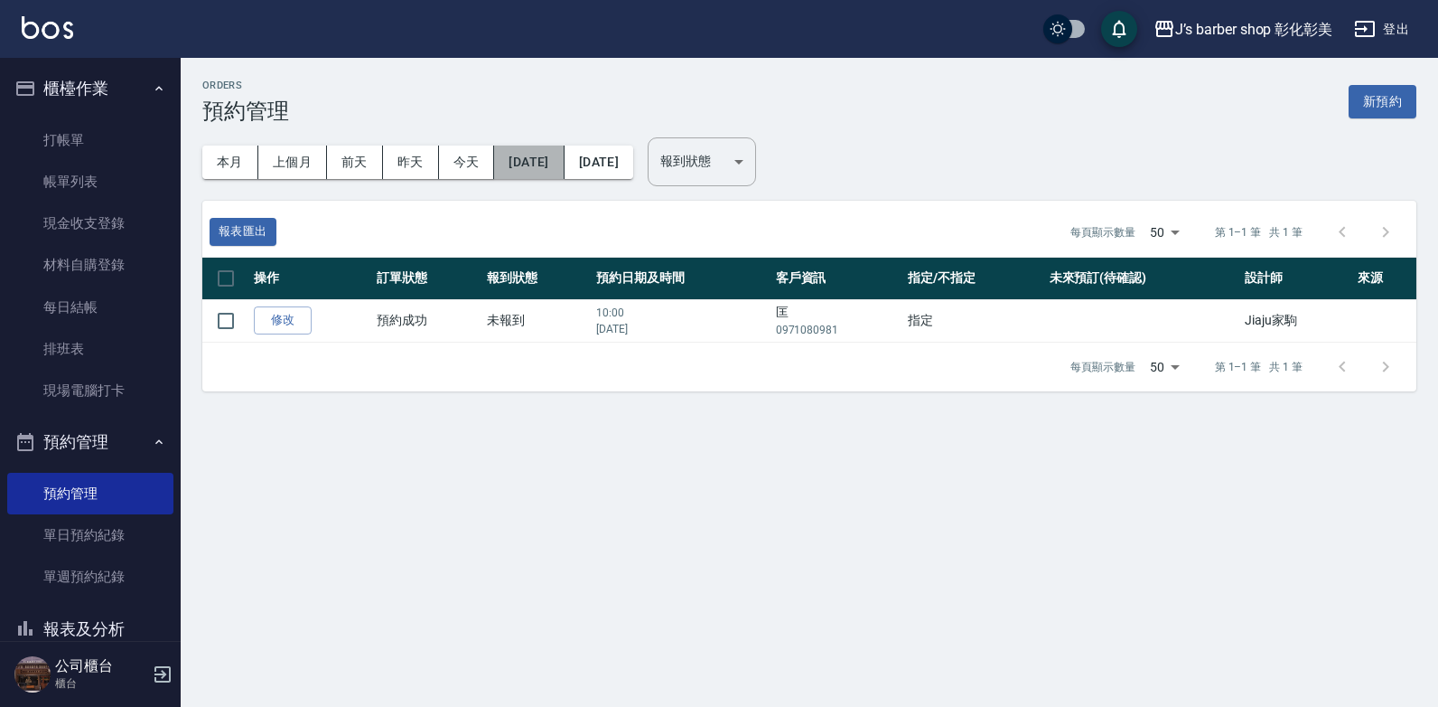
click at [564, 160] on button "[DATE]" at bounding box center [529, 161] width 70 height 33
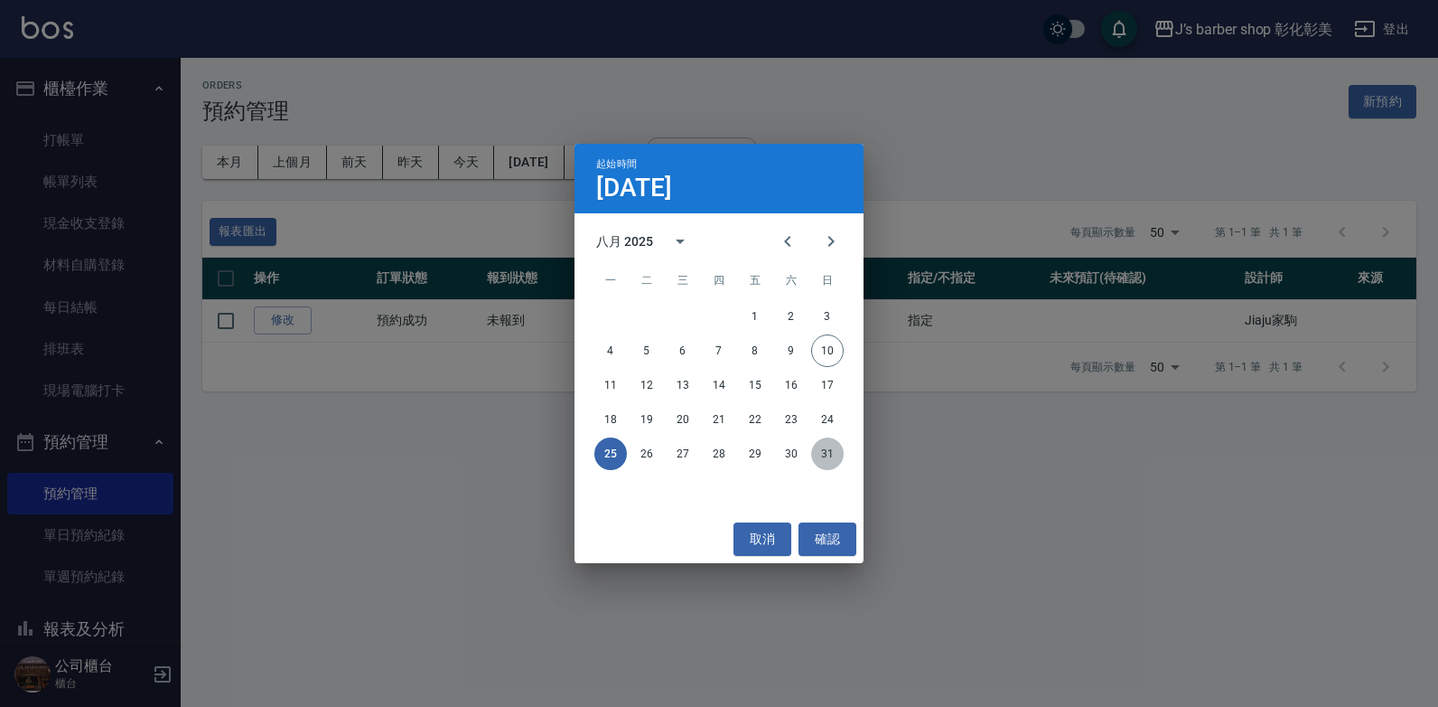
click at [822, 451] on button "31" at bounding box center [827, 453] width 33 height 33
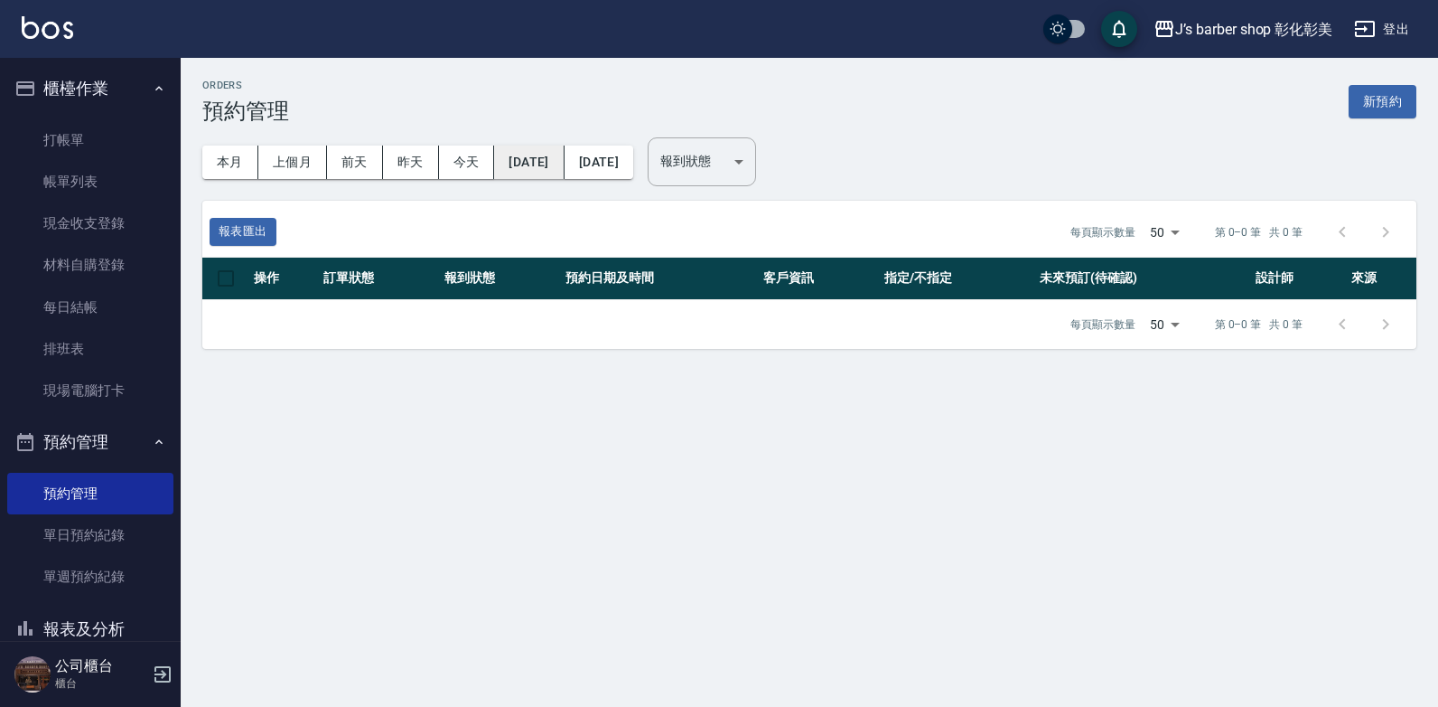
click at [564, 158] on button "[DATE]" at bounding box center [529, 161] width 70 height 33
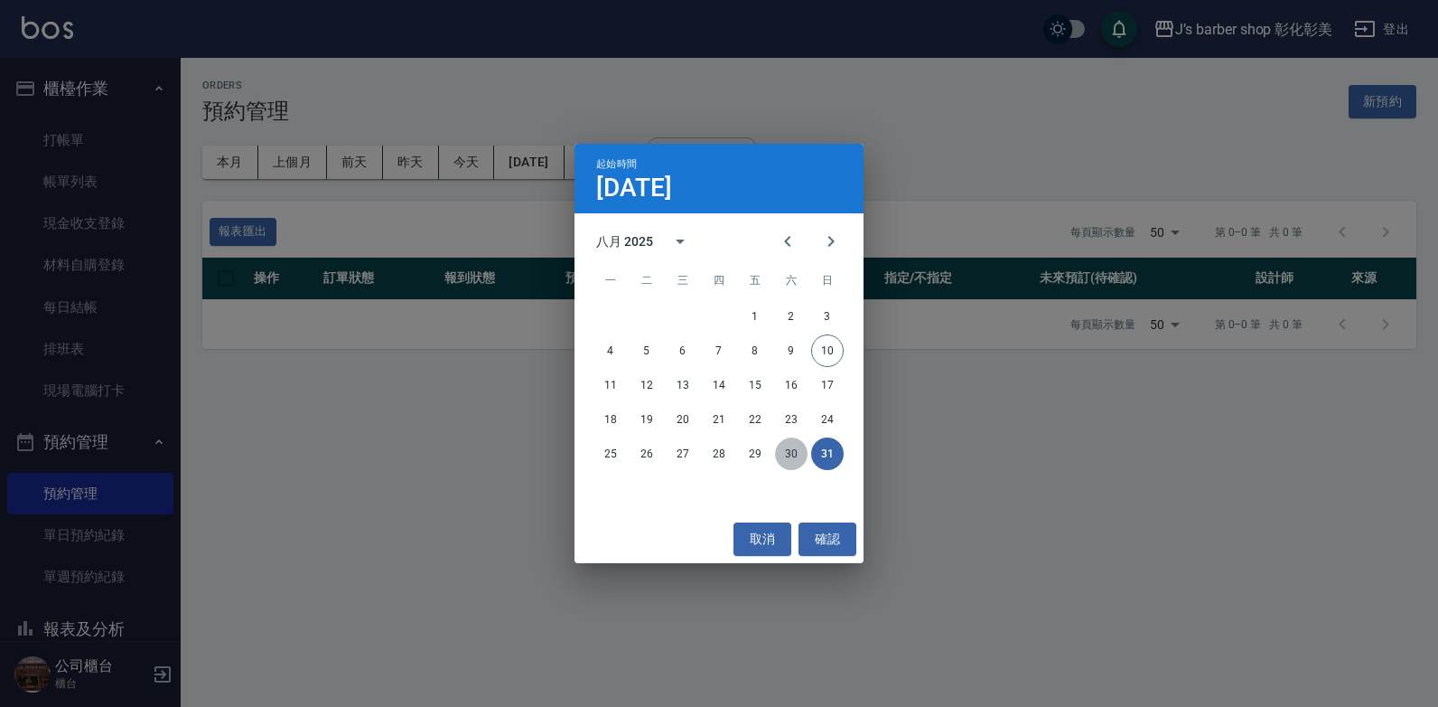
click at [781, 450] on button "30" at bounding box center [791, 453] width 33 height 33
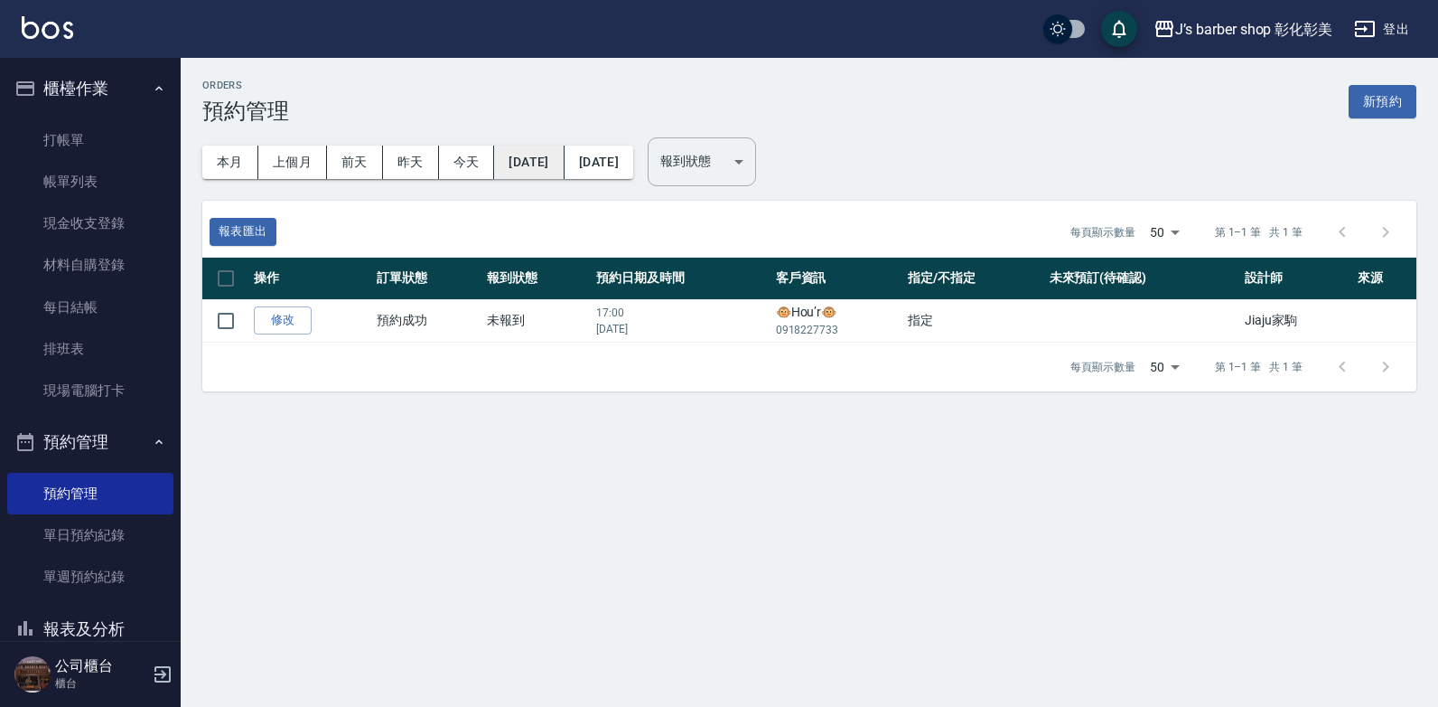
click at [529, 159] on button "[DATE]" at bounding box center [529, 161] width 70 height 33
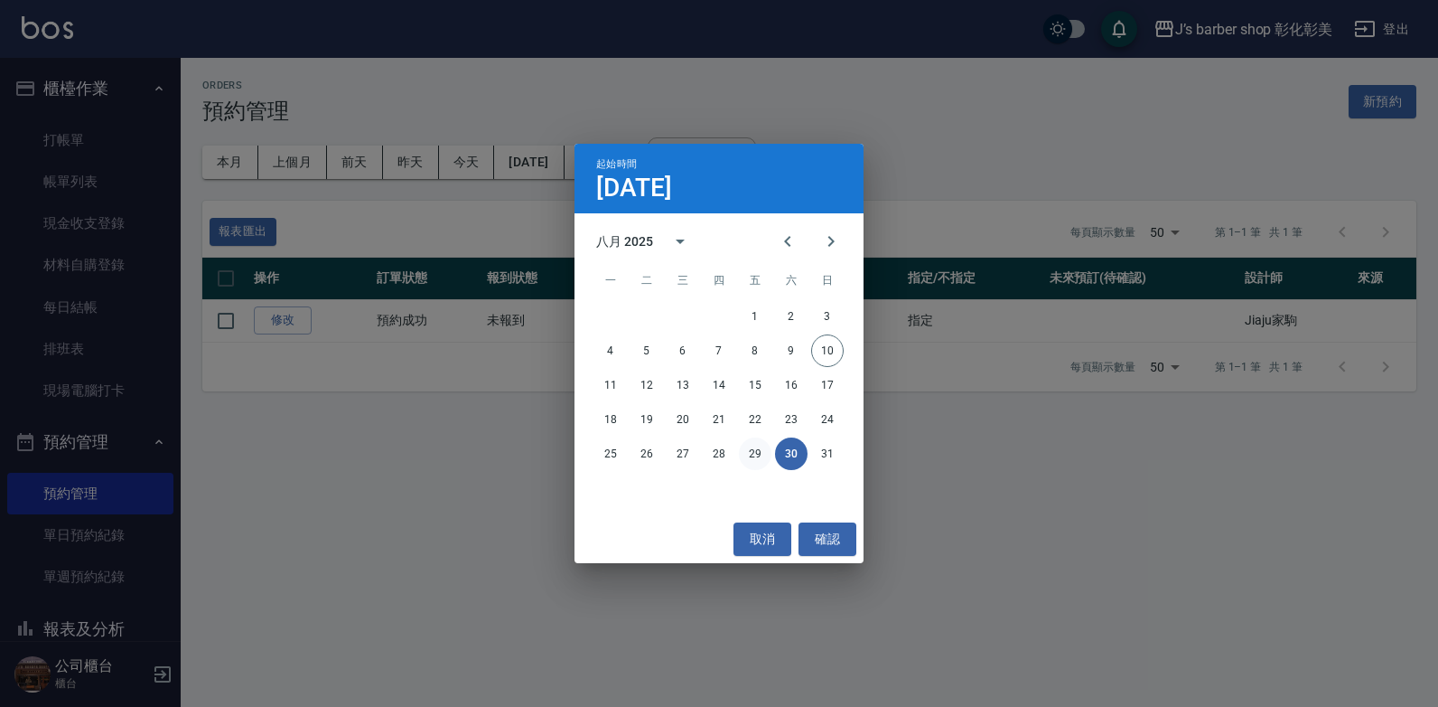
click at [751, 450] on button "29" at bounding box center [755, 453] width 33 height 33
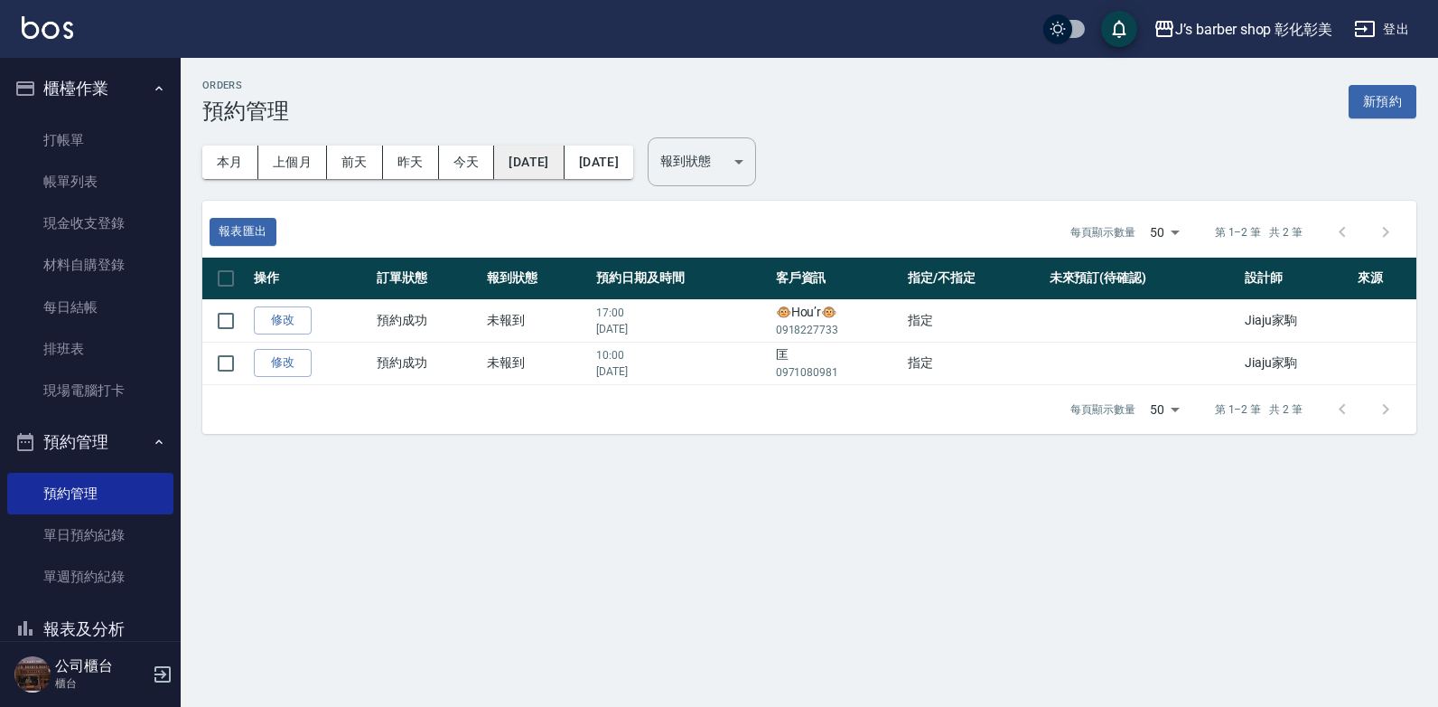
click at [557, 166] on button "[DATE]" at bounding box center [529, 161] width 70 height 33
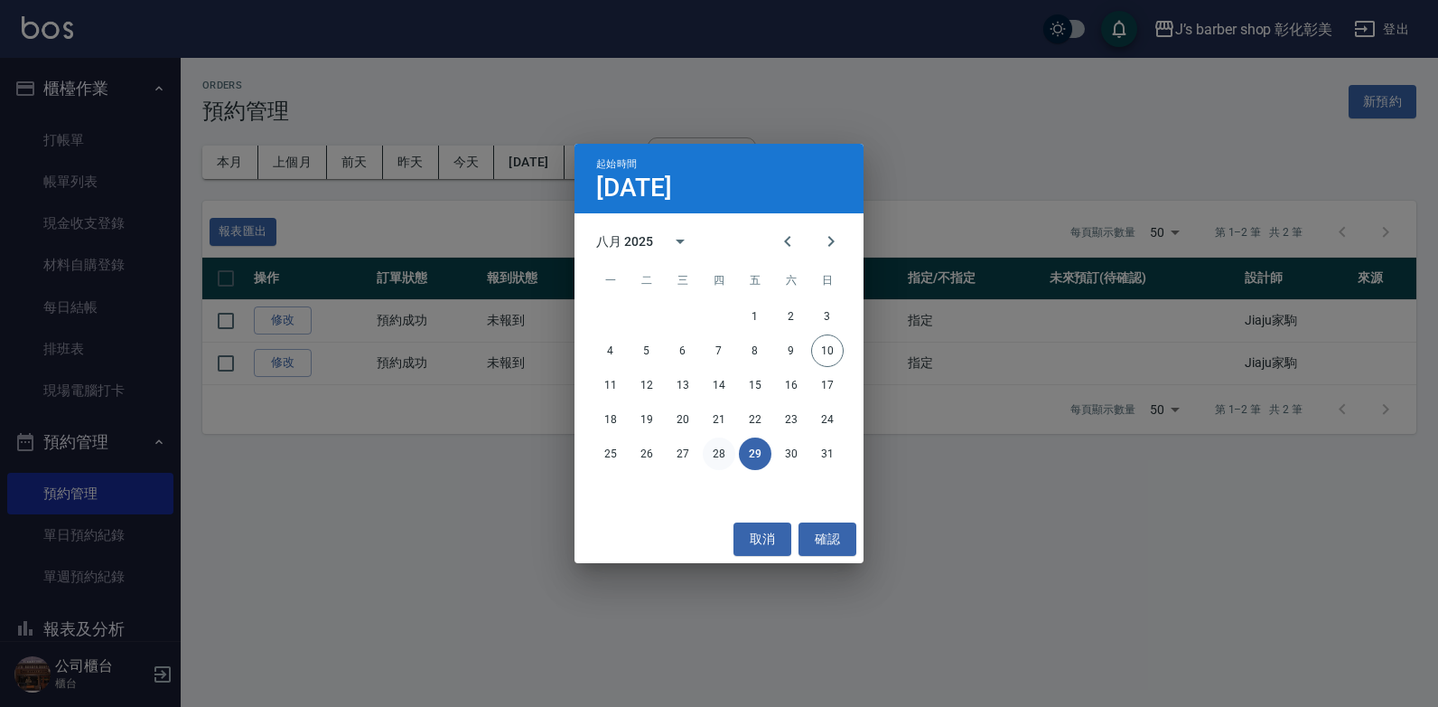
click at [724, 450] on button "28" at bounding box center [719, 453] width 33 height 33
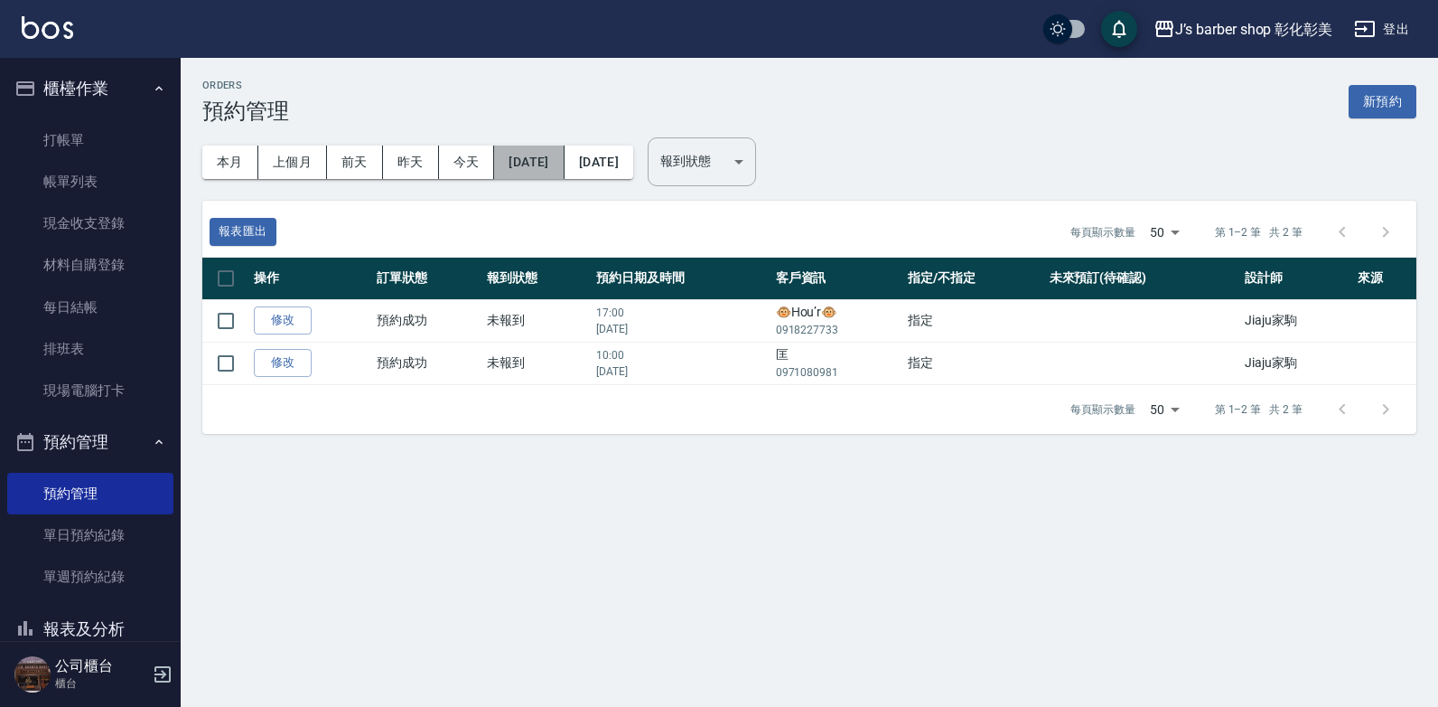
click at [506, 158] on button "[DATE]" at bounding box center [529, 161] width 70 height 33
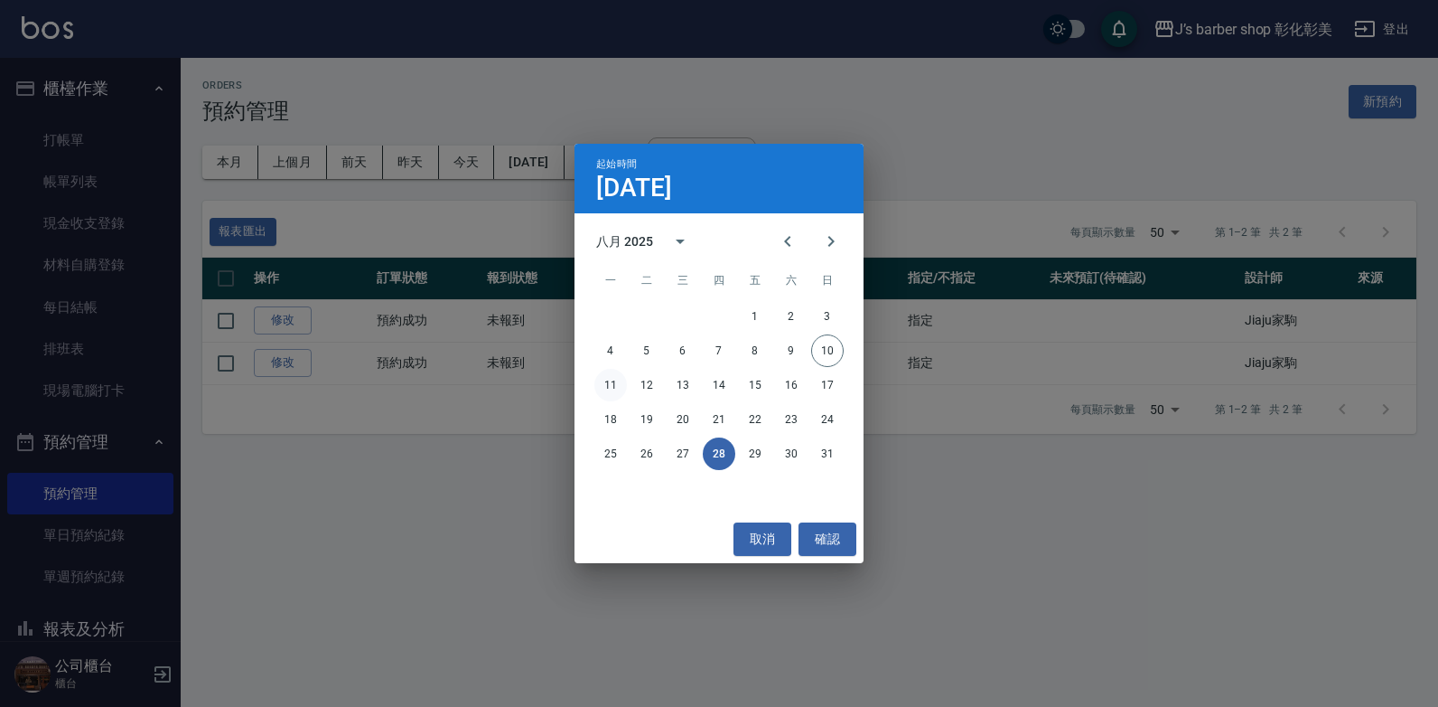
click at [612, 376] on button "11" at bounding box center [610, 385] width 33 height 33
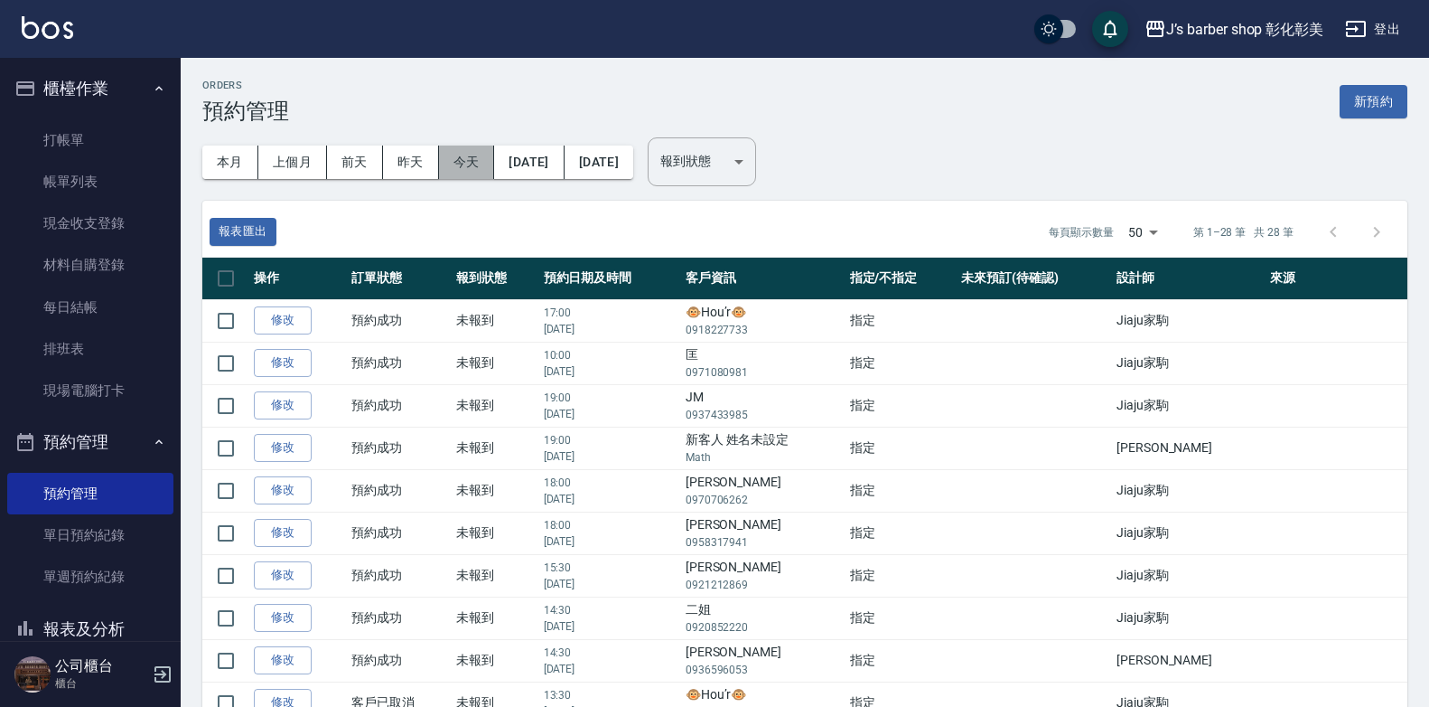
click at [449, 173] on button "今天" at bounding box center [467, 161] width 56 height 33
